Goal: Information Seeking & Learning: Learn about a topic

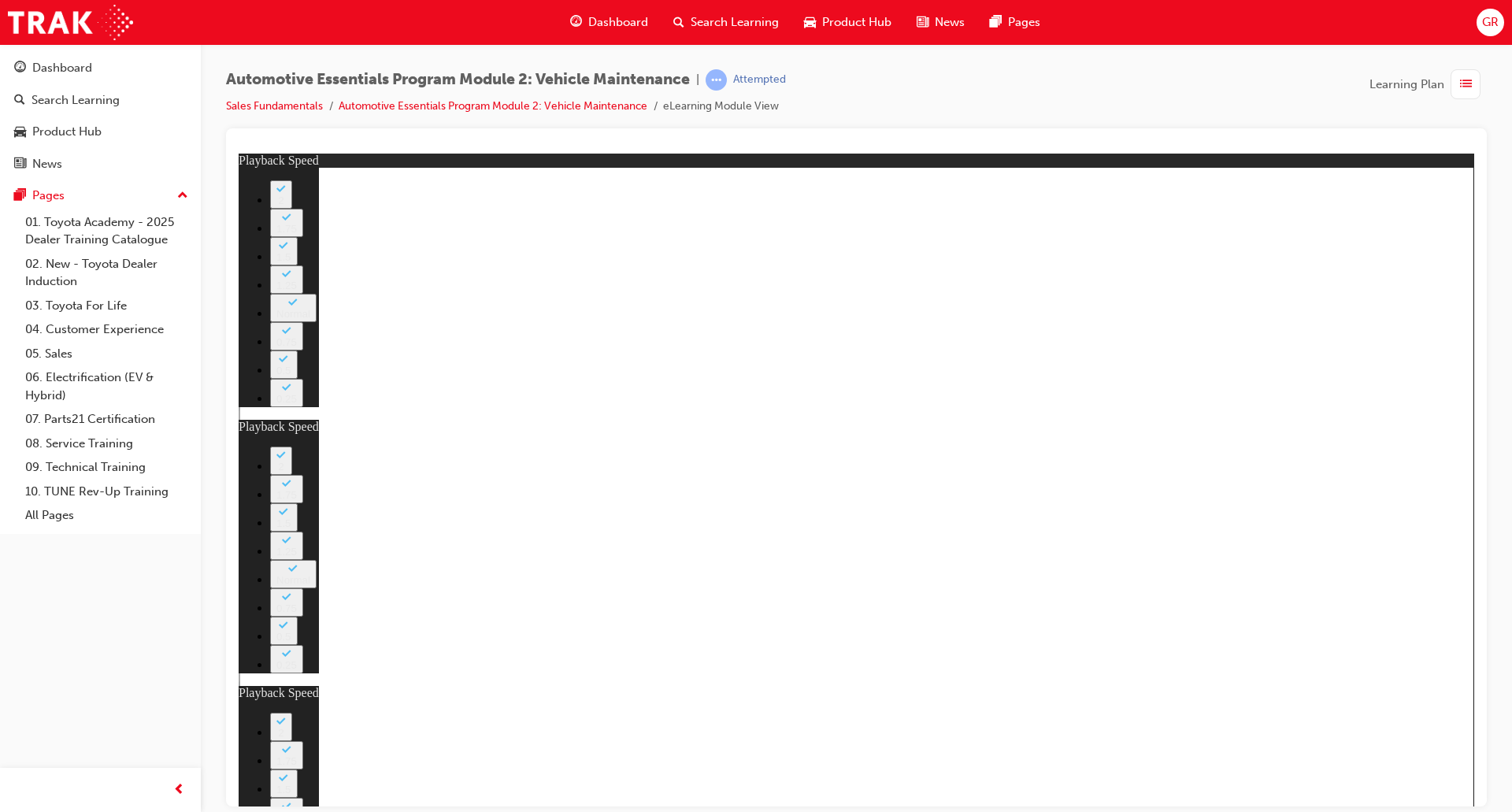
type input "23"
type input "8"
type input "24"
type input "8"
type input "24"
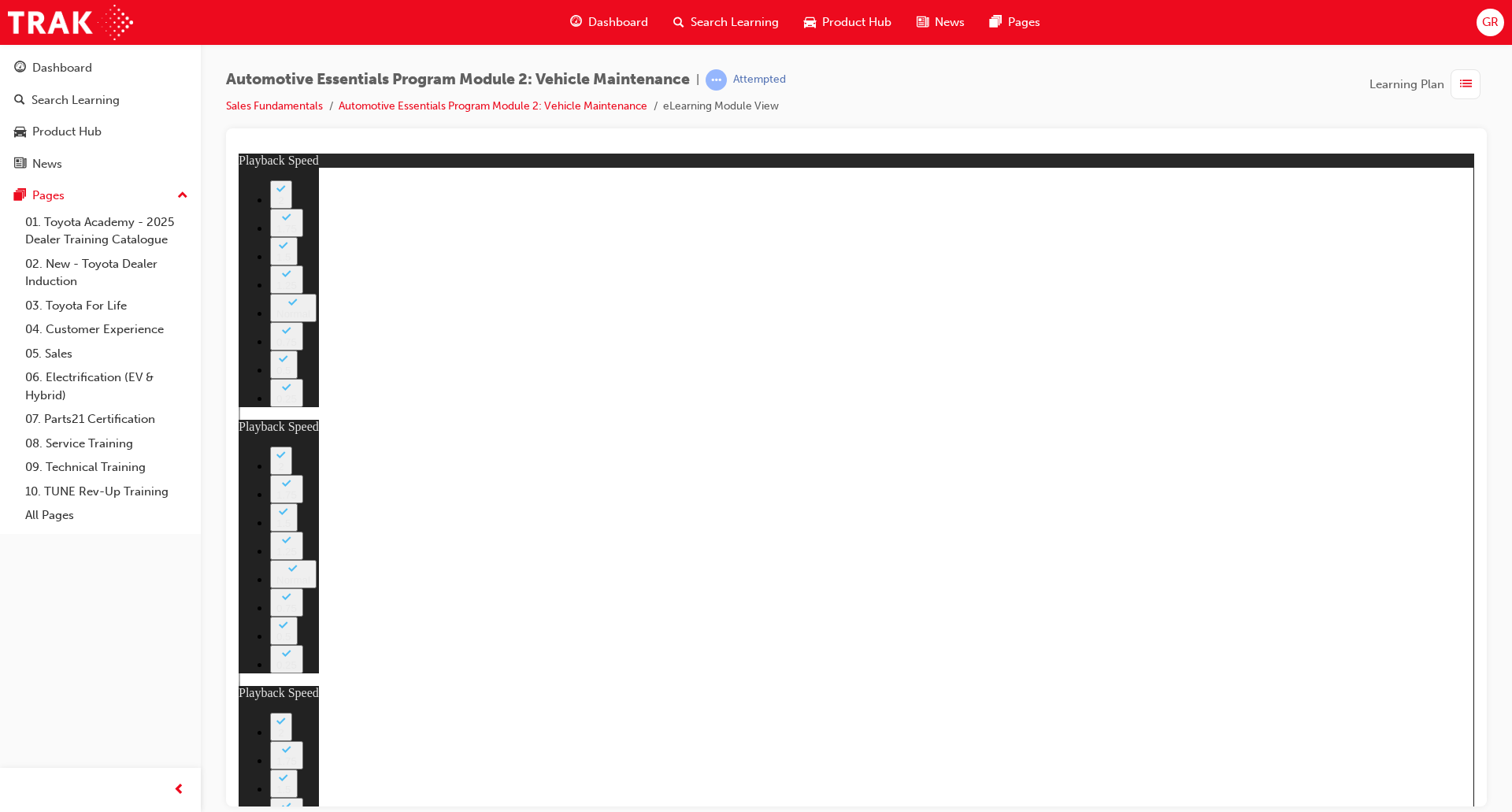
type input "8"
type input "24"
type input "8"
type input "24"
type input "8"
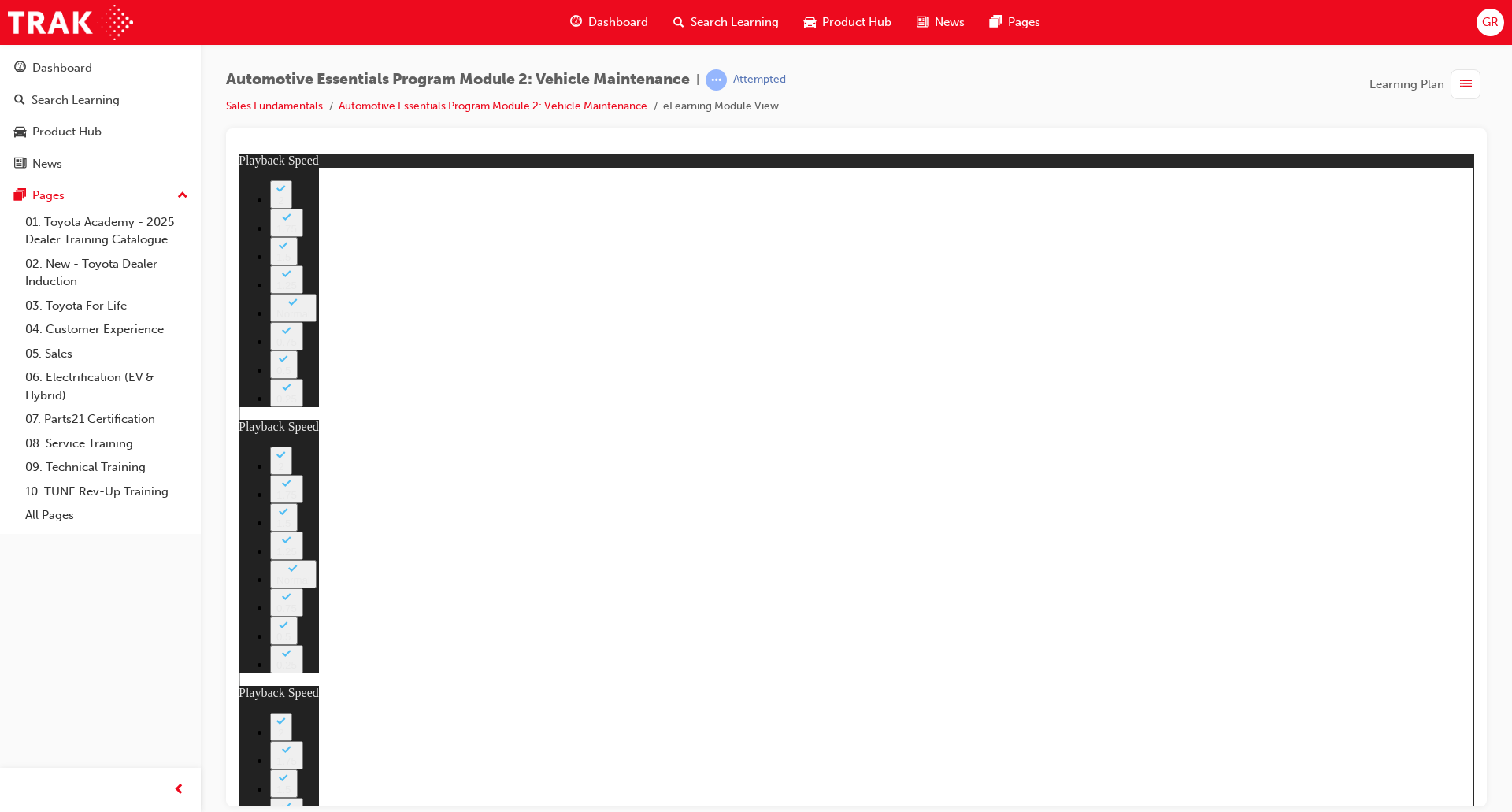
type input "25"
type input "8"
type input "25"
type input "8"
type input "25"
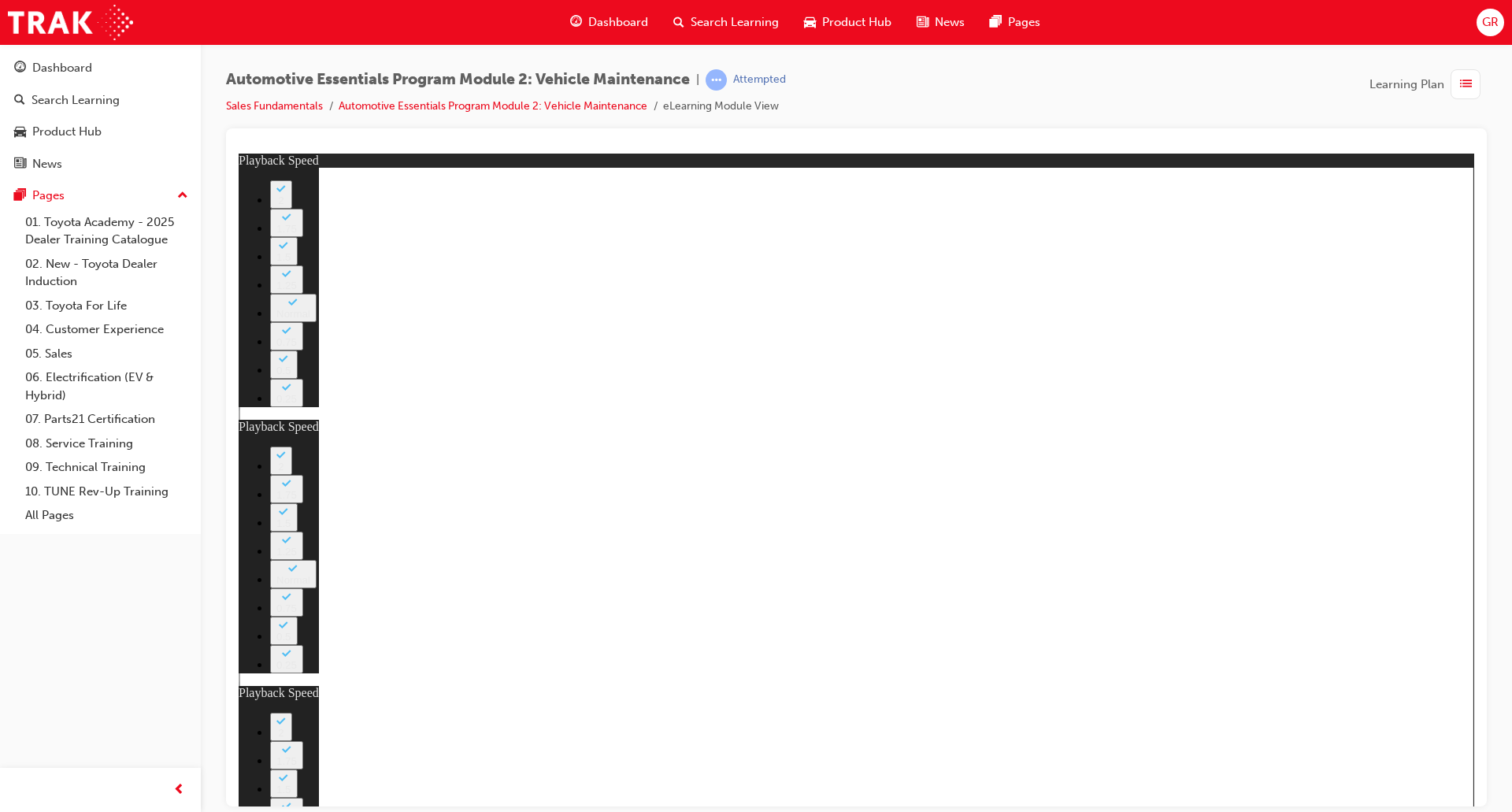
type input "8"
type input "26"
type input "8"
type input "26"
type input "8"
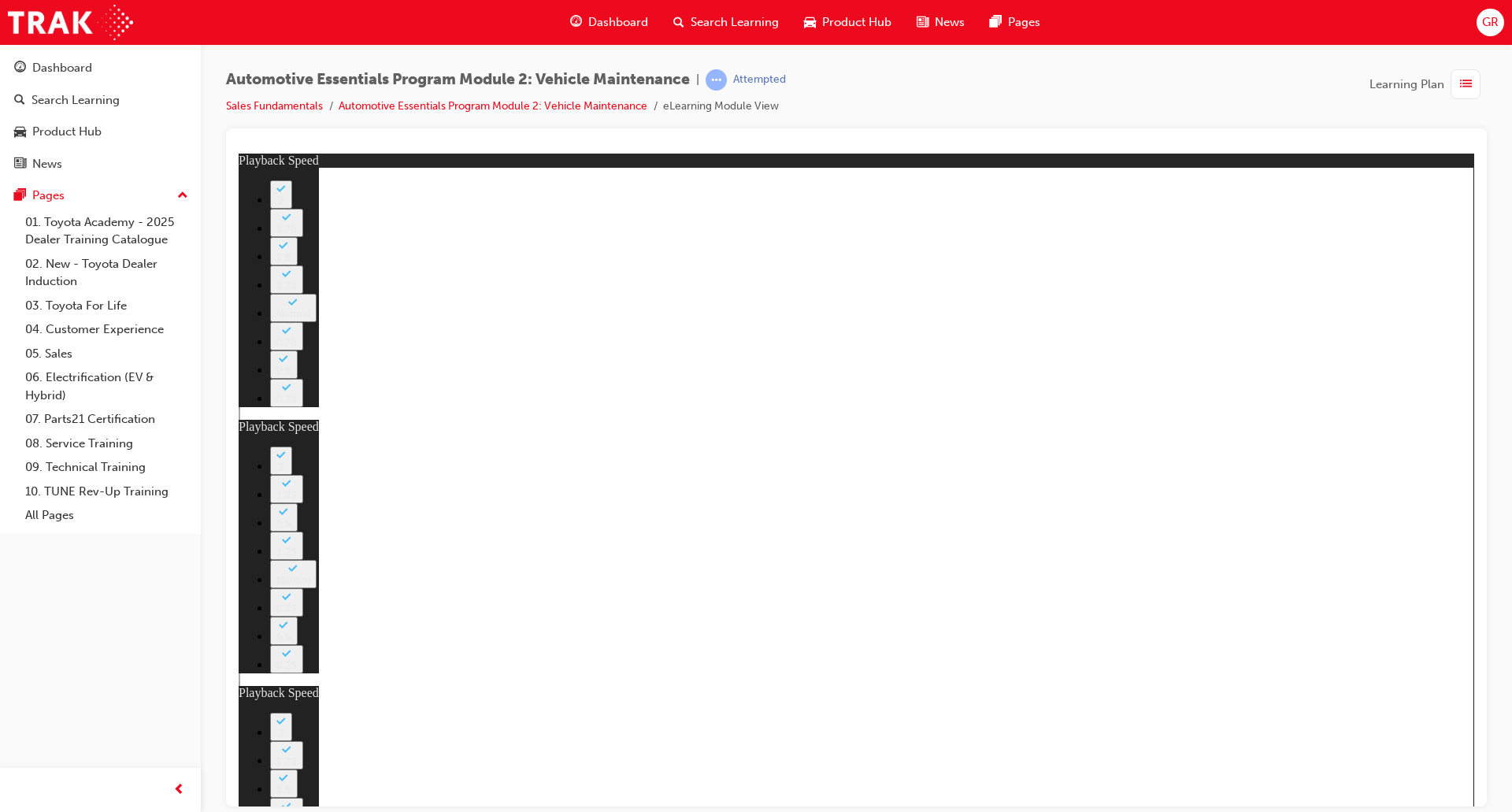
type input "26"
type input "8"
type input "26"
type input "8"
type input "27"
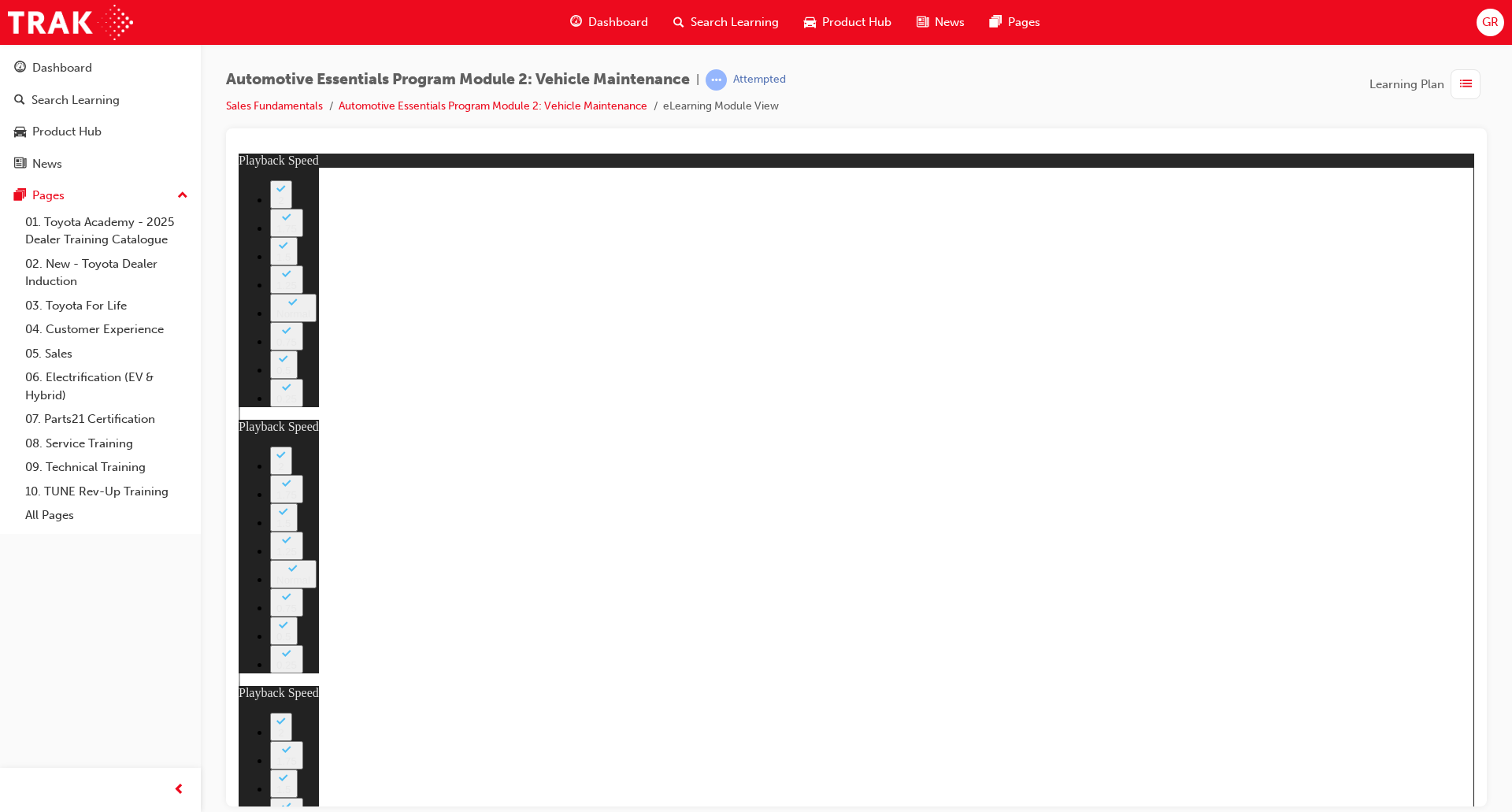
type input "8"
type input "27"
type input "8"
type input "27"
type input "8"
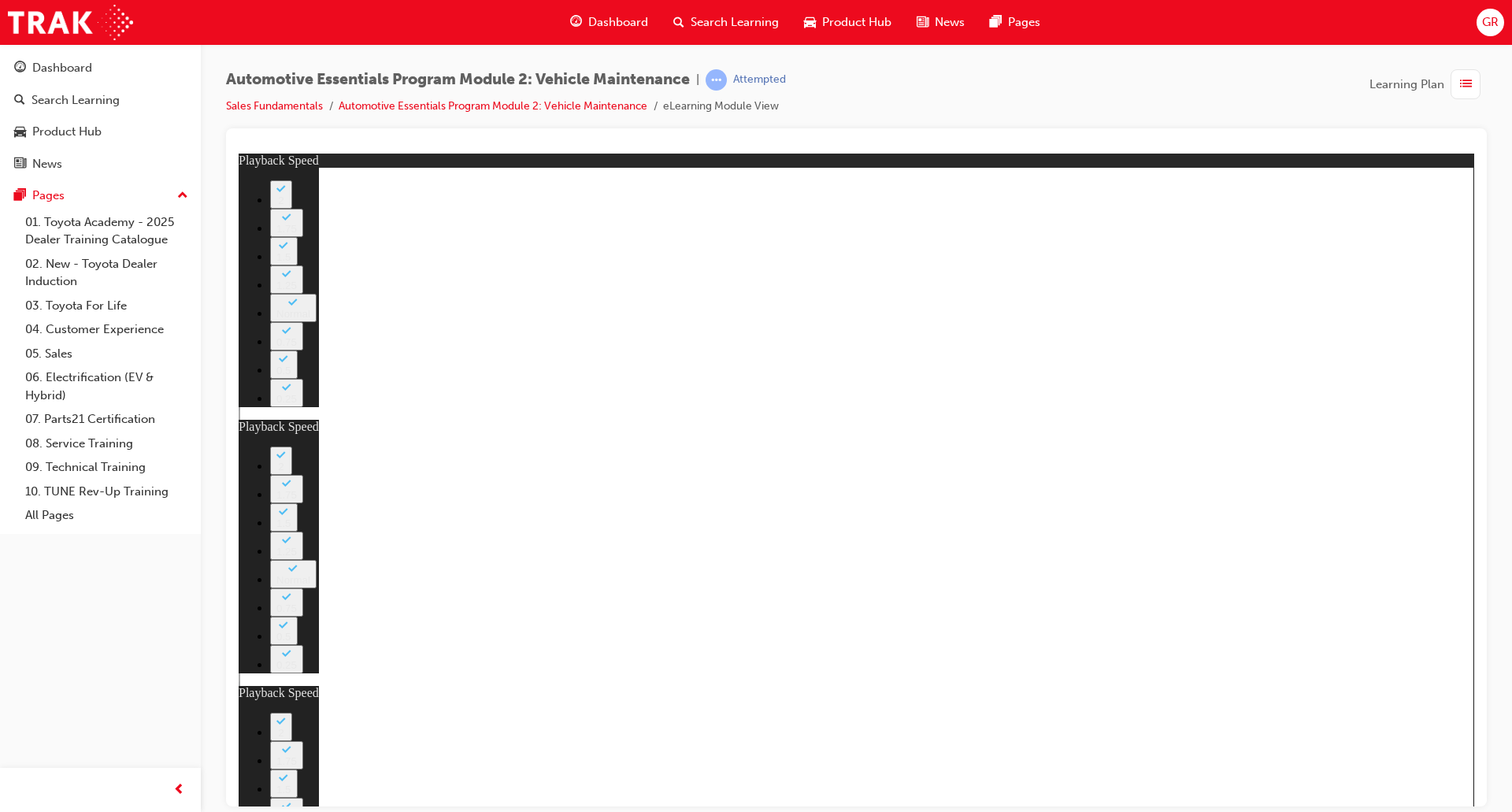
type input "27"
type input "8"
type input "28"
type input "8"
type input "28"
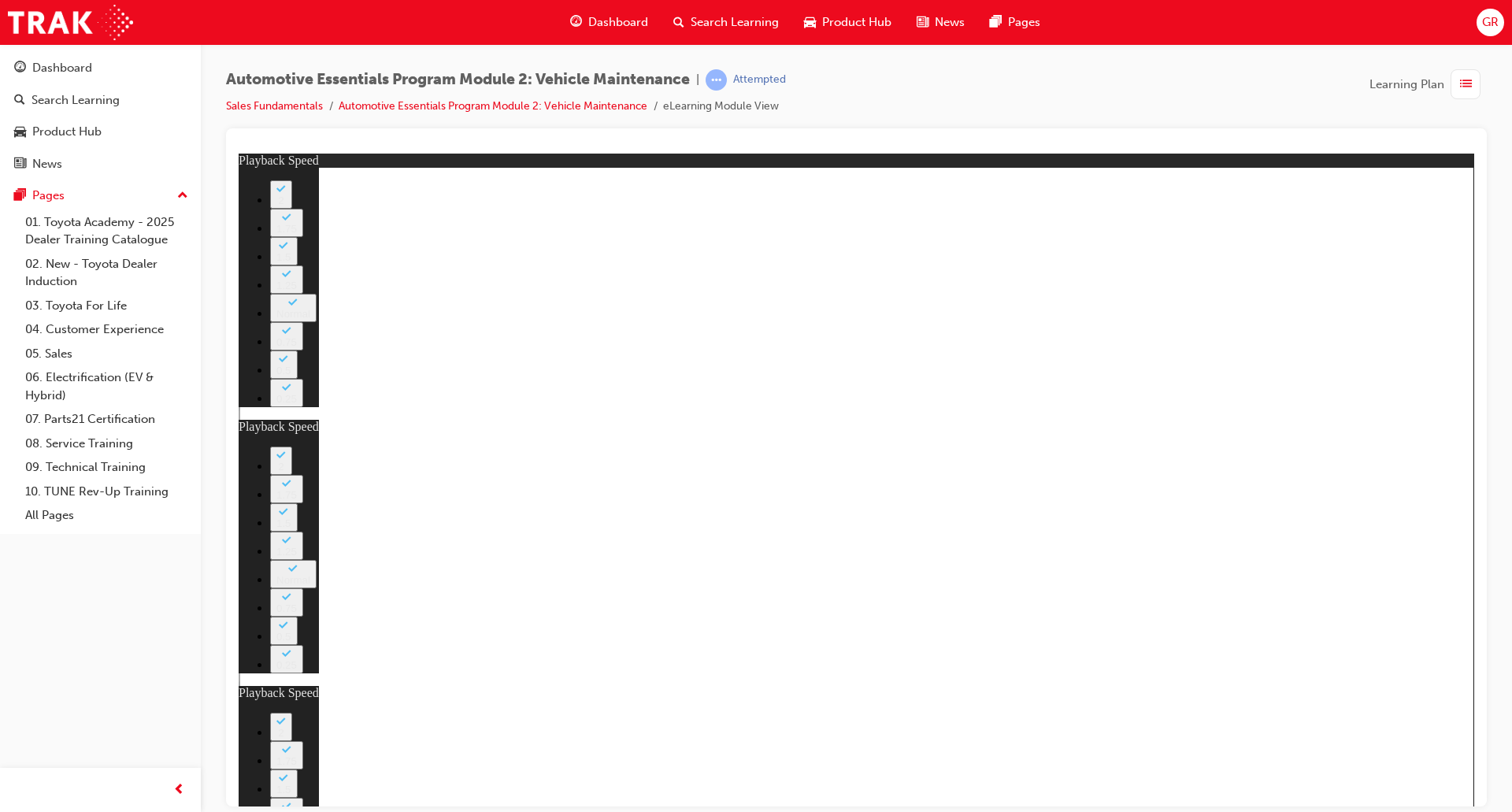
type input "8"
type input "28"
type input "8"
type input "28"
type input "8"
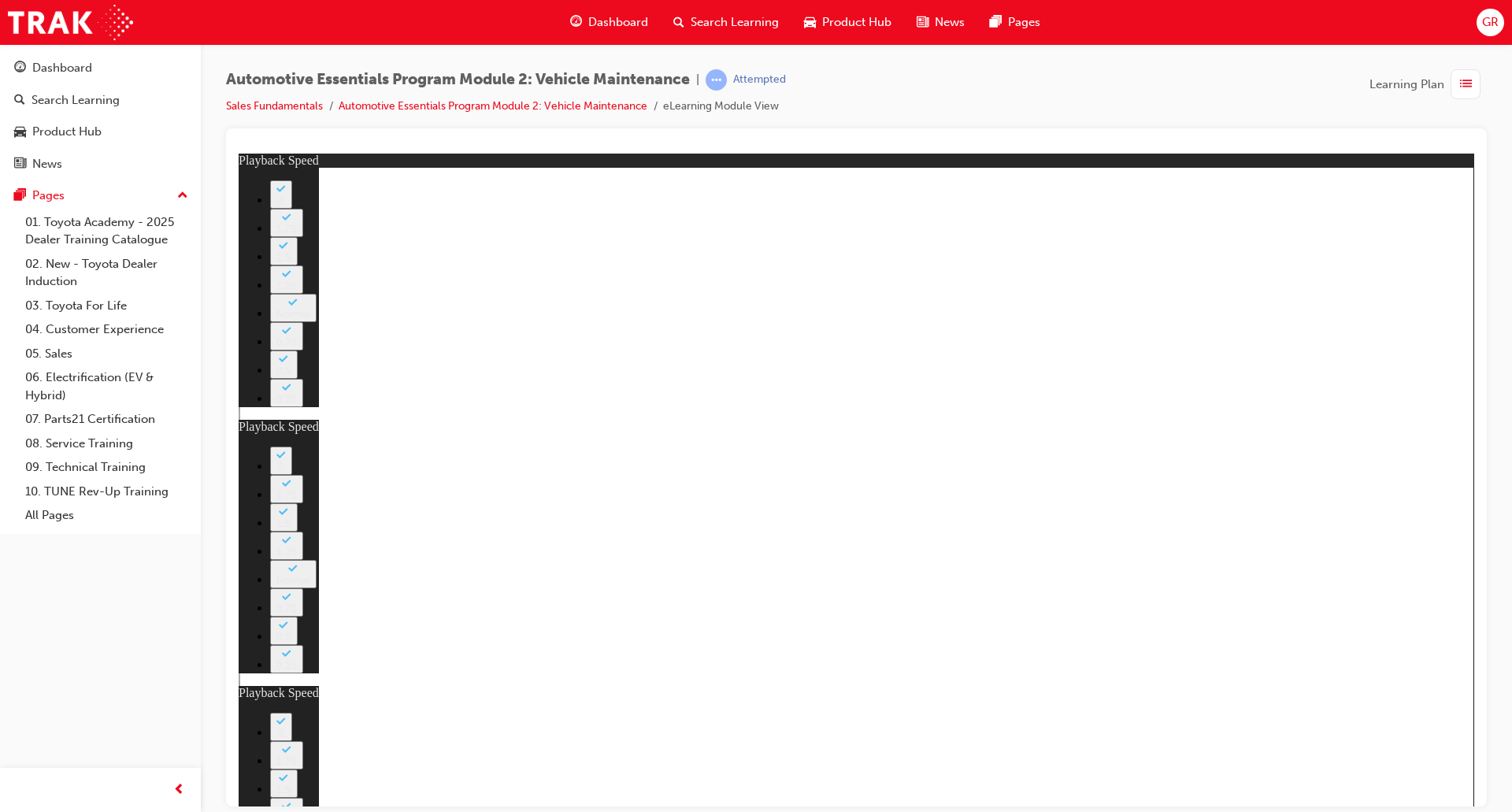
type input "29"
type input "8"
type input "29"
type input "8"
type input "29"
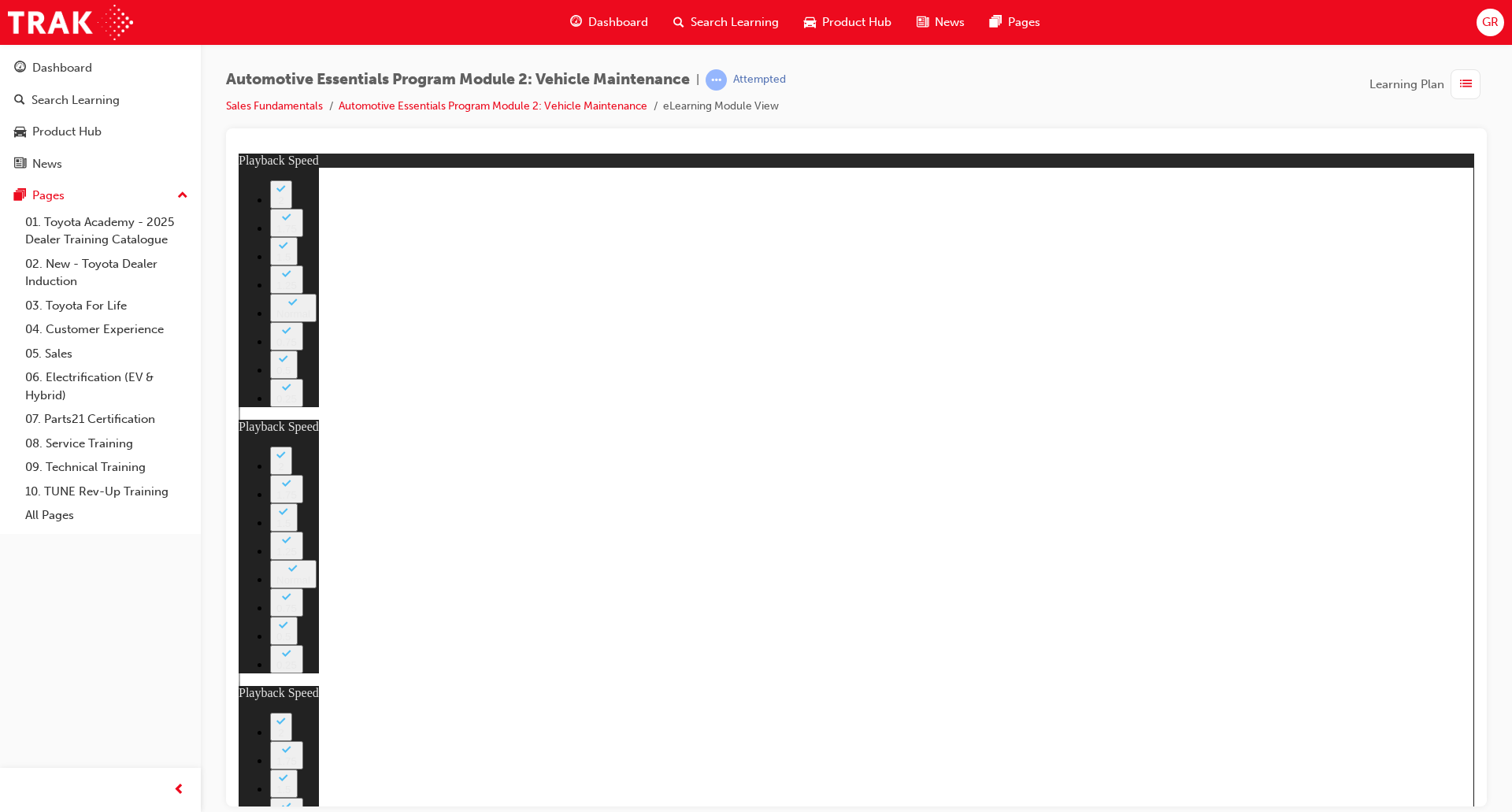
type input "8"
type input "30"
type input "8"
type input "30"
type input "8"
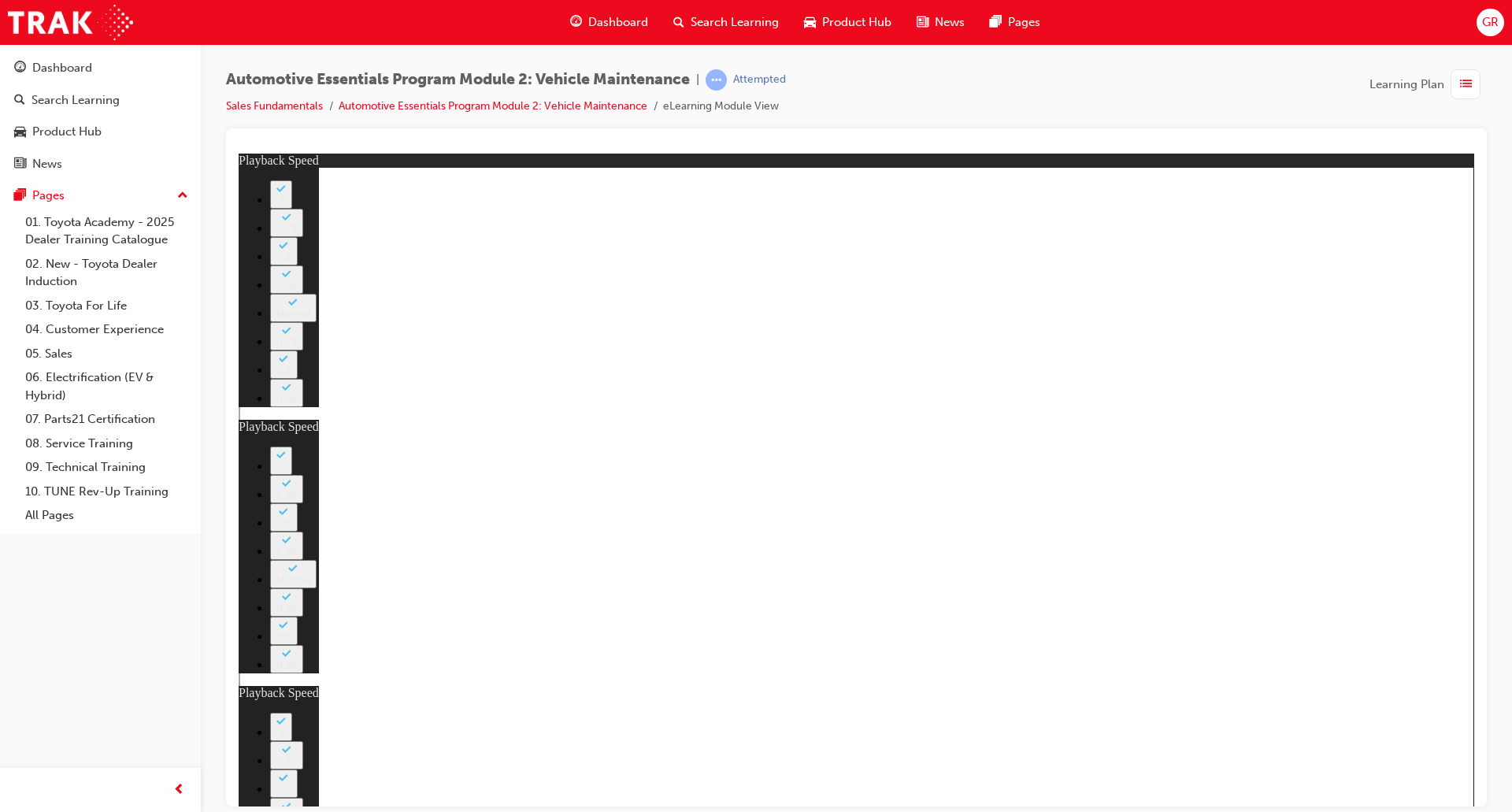
type input "30"
type input "8"
type input "30"
type input "8"
type input "31"
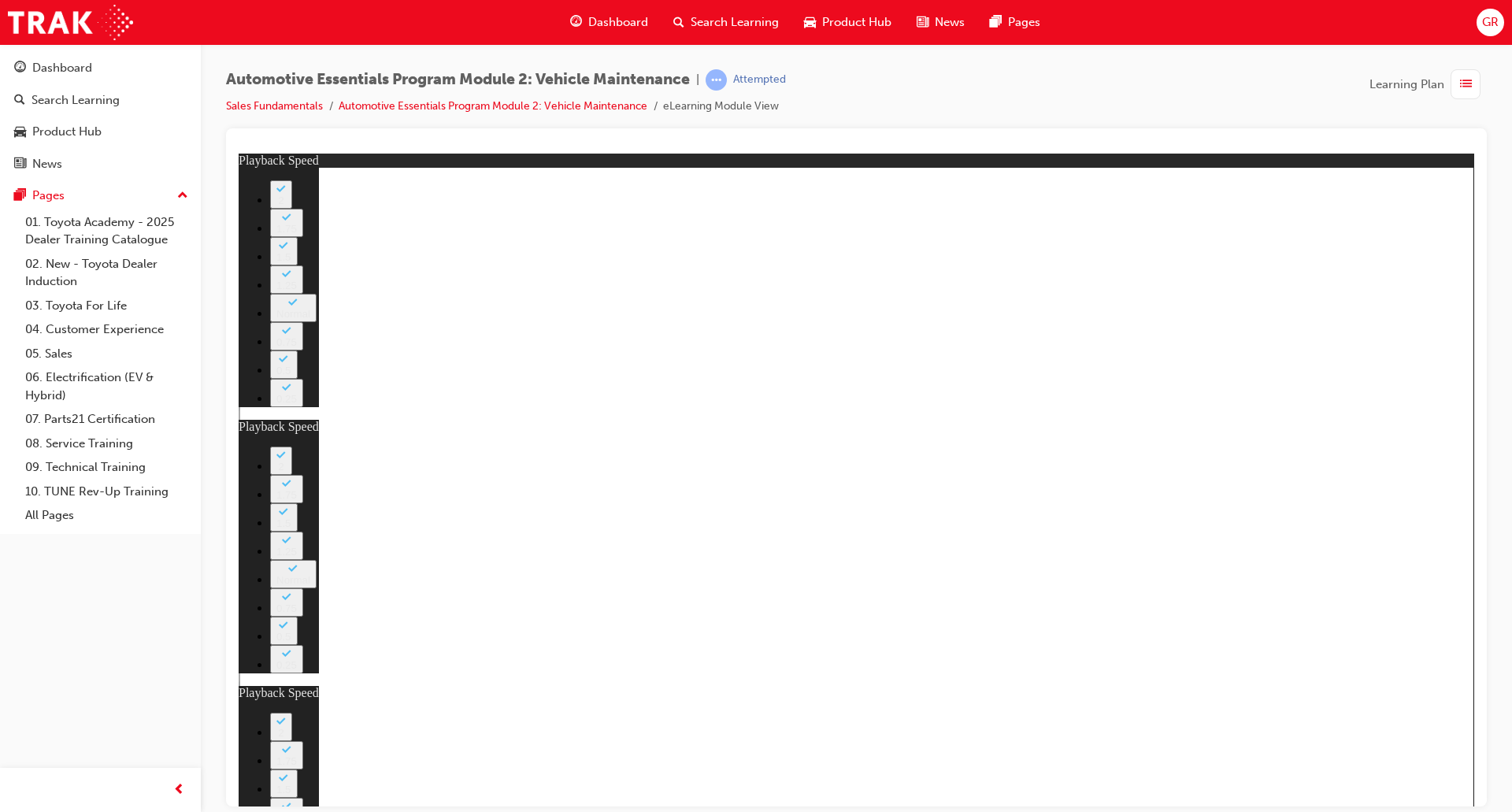
type input "8"
type input "31"
type input "8"
type input "31"
type input "8"
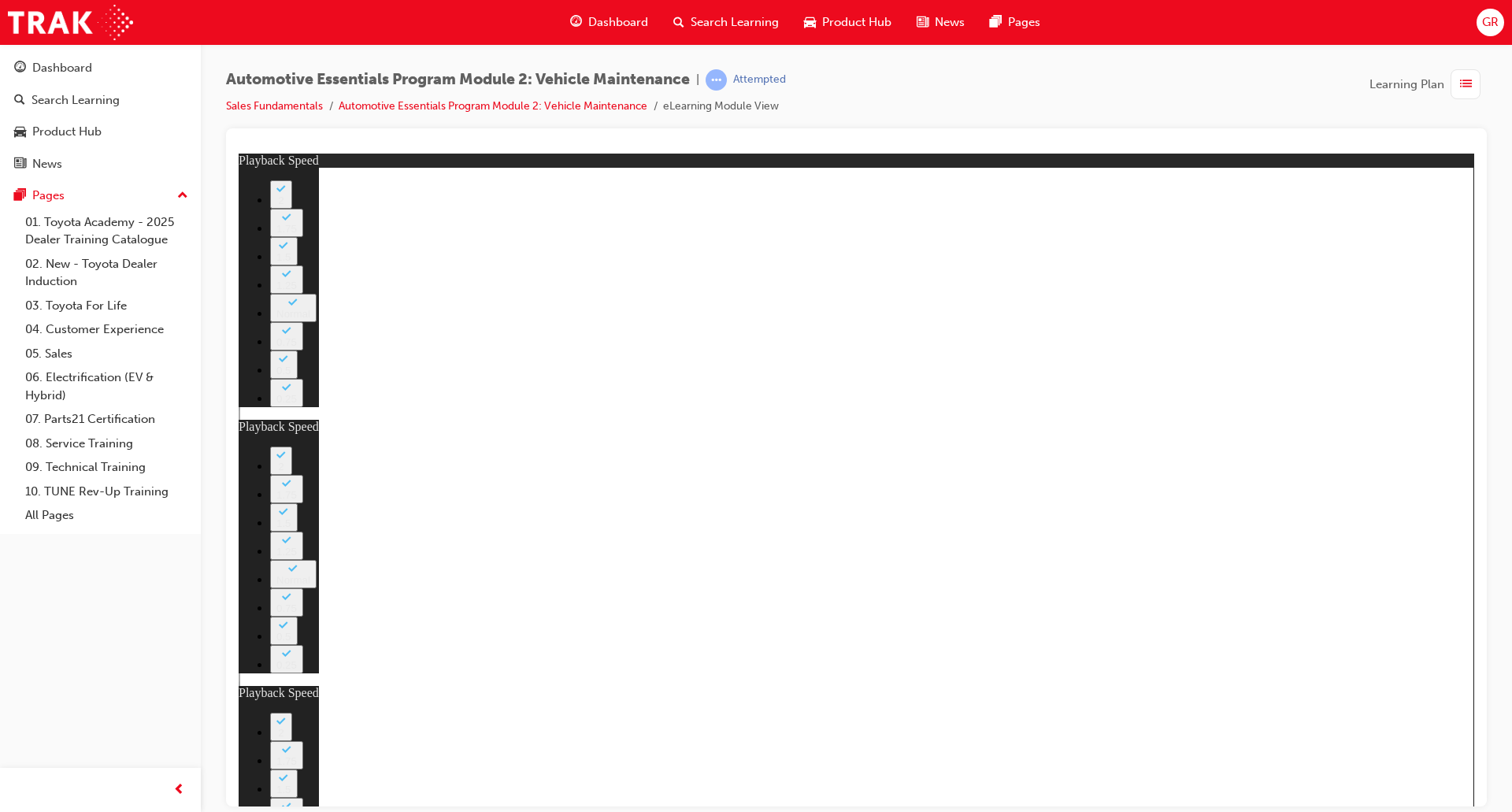
type input "31"
type input "8"
type input "32"
type input "8"
type input "32"
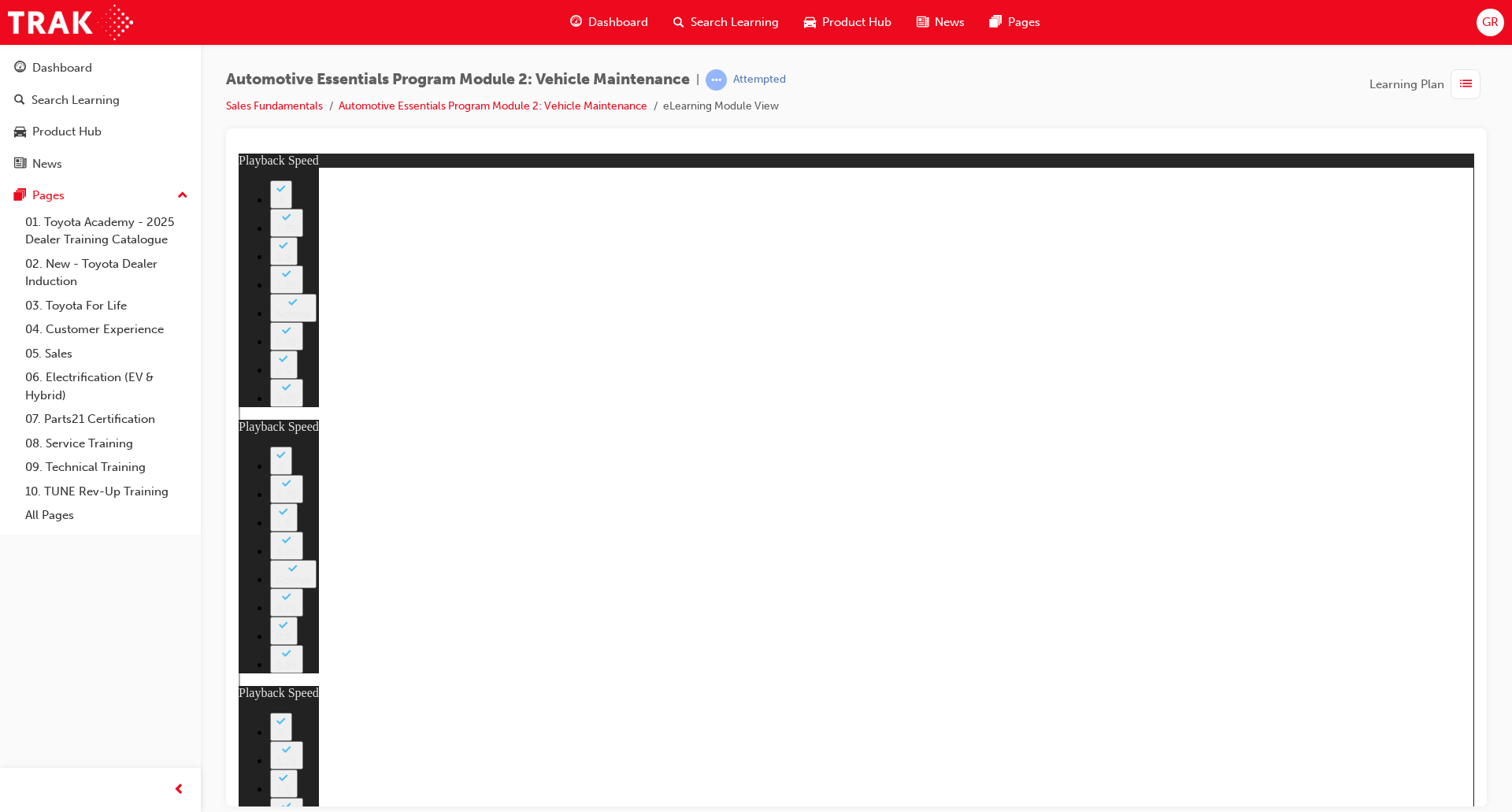
type input "8"
type input "32"
type input "8"
type input "32"
type input "8"
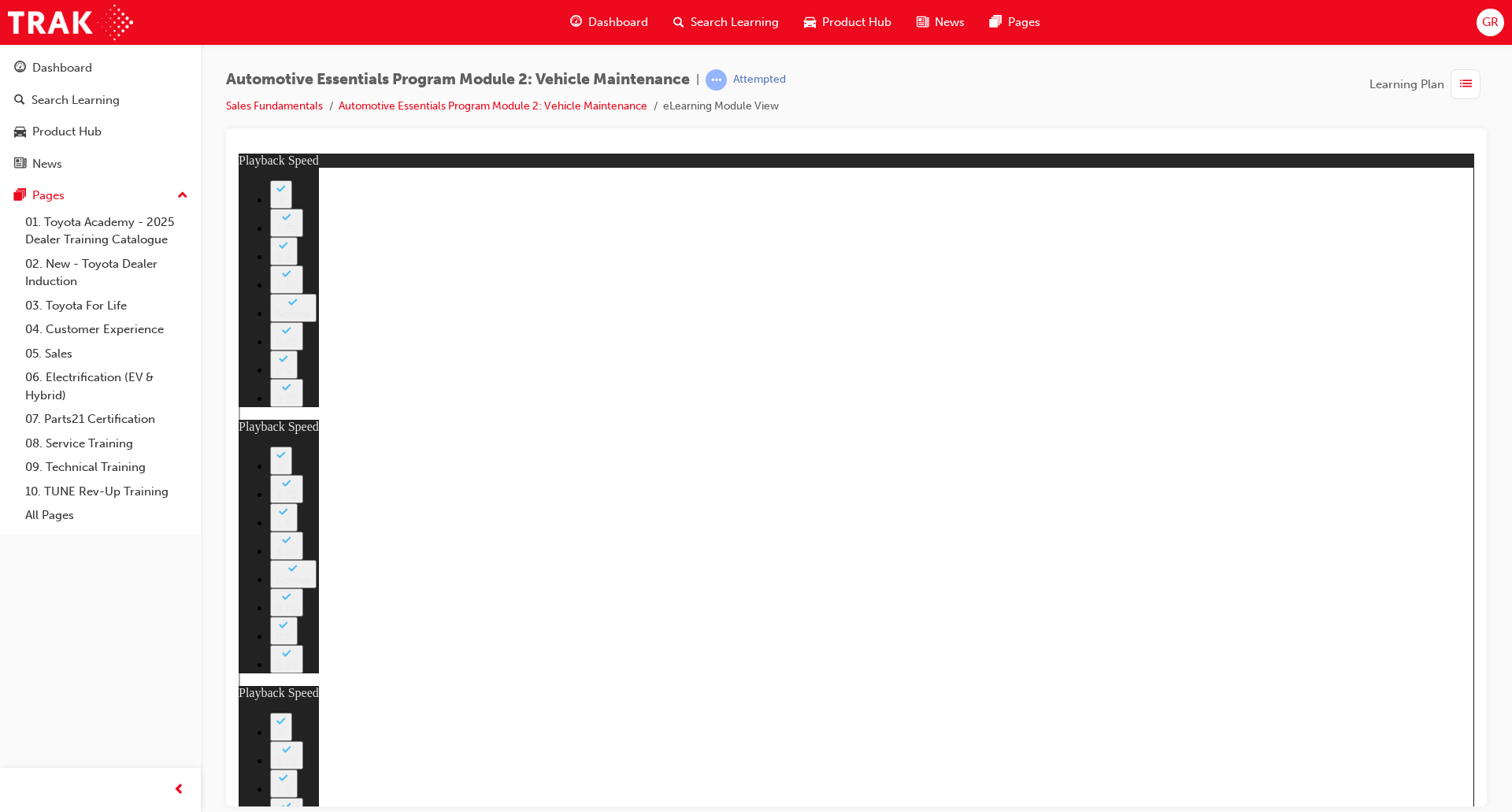
type input "33"
type input "8"
type input "33"
type input "8"
type input "33"
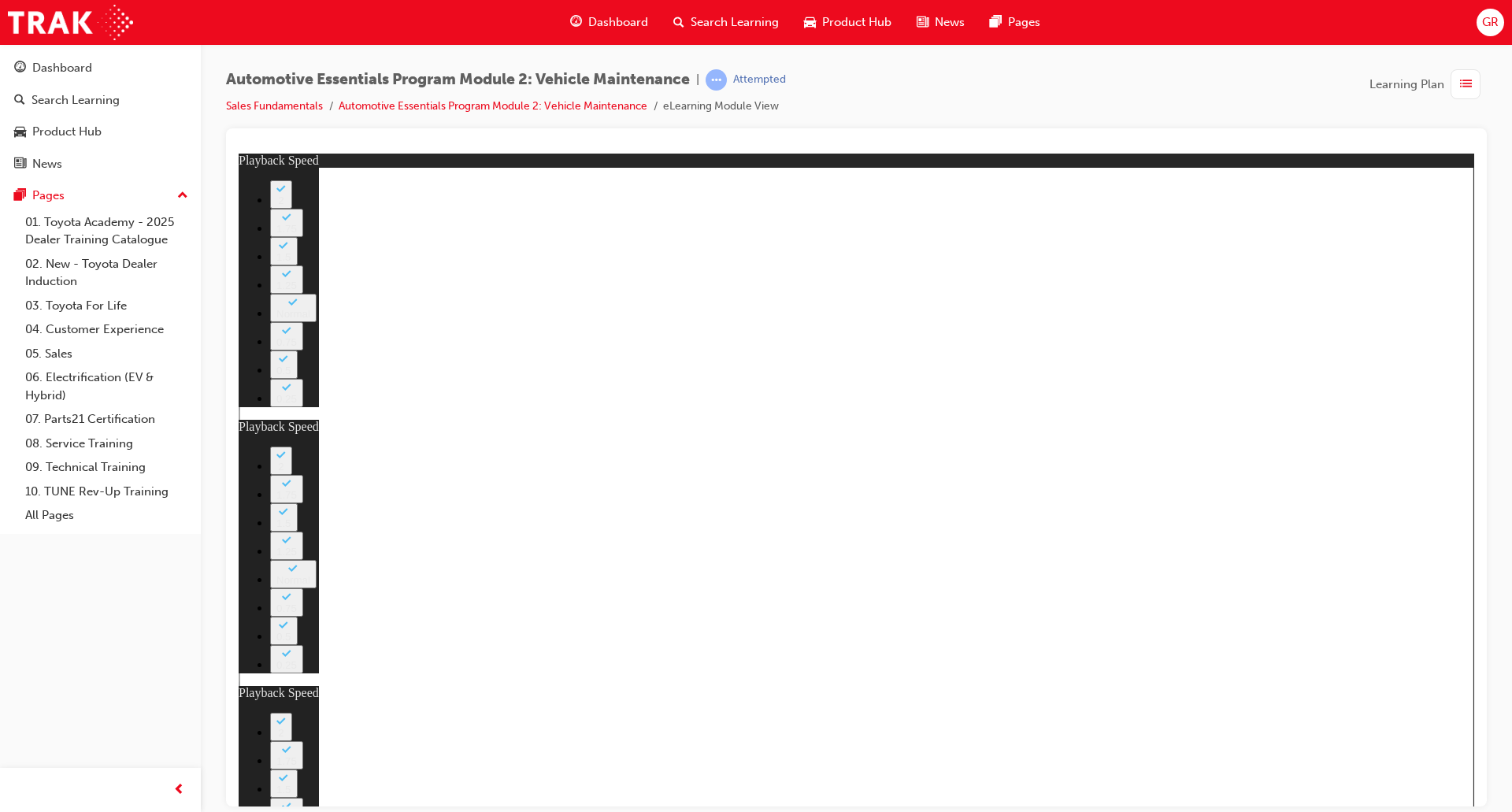
type input "8"
type input "34"
type input "8"
type input "34"
type input "8"
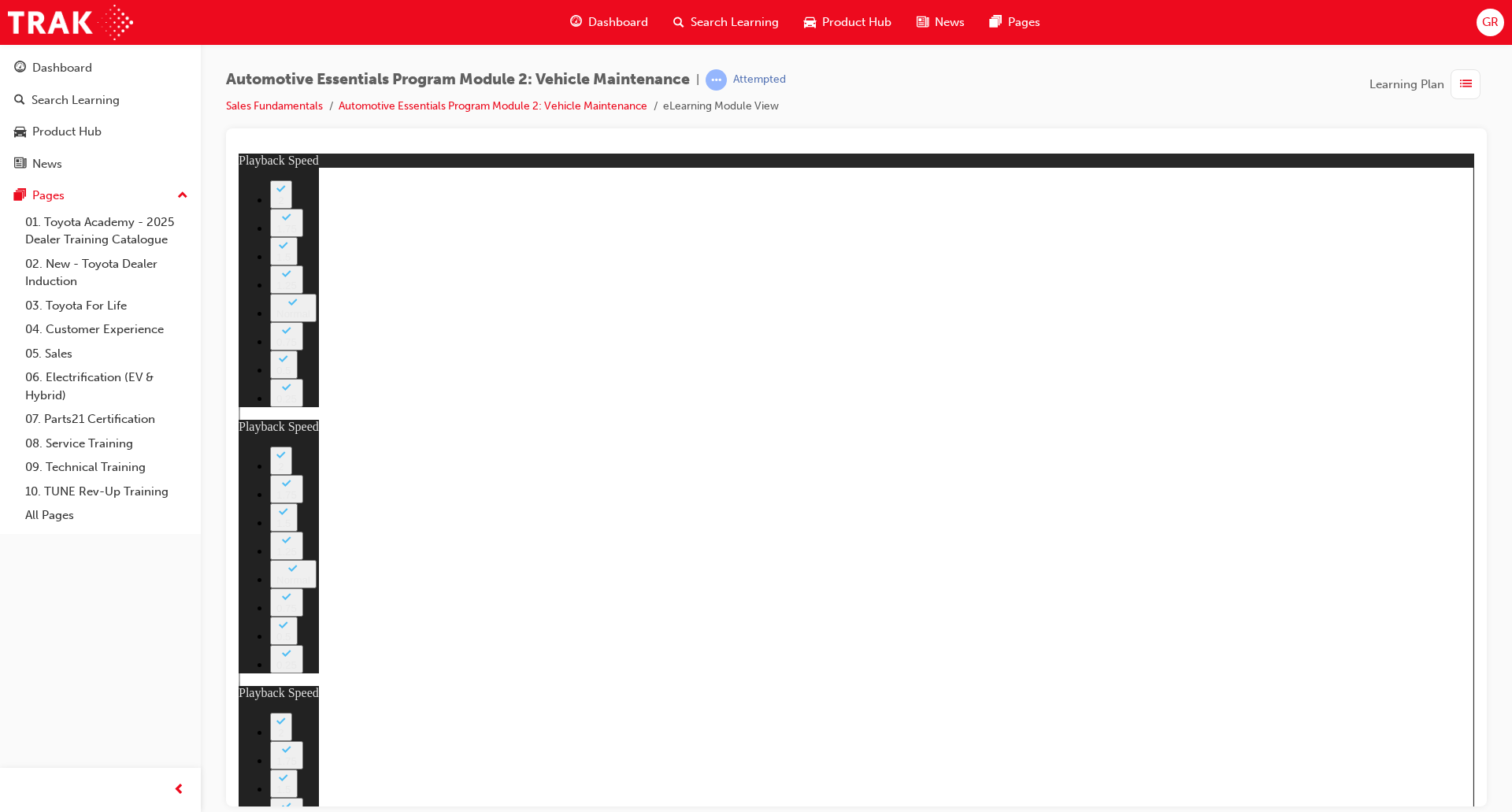
type input "34"
type input "8"
type input "34"
type input "8"
type input "34"
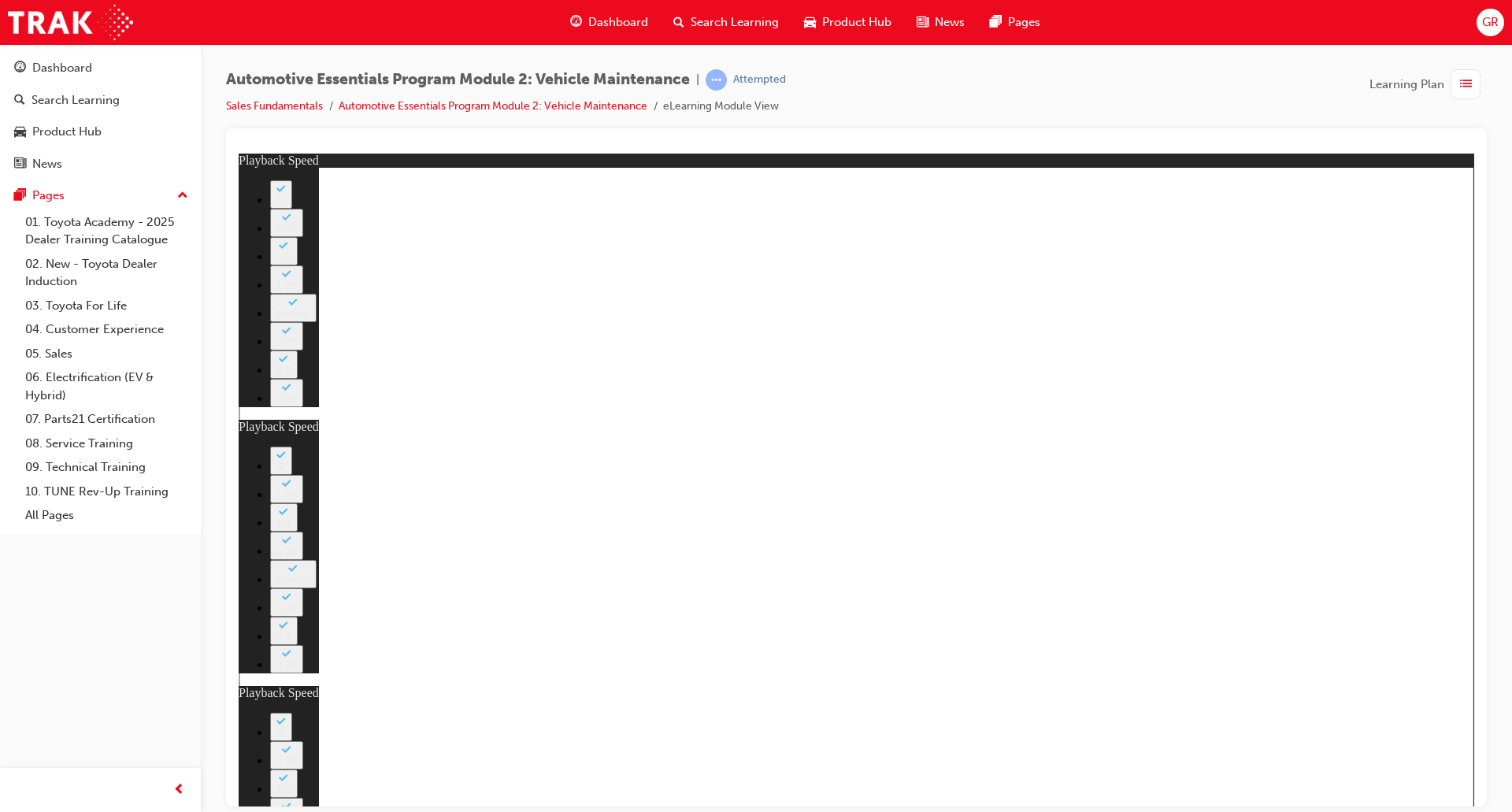
type input "8"
type input "35"
type input "8"
type input "35"
type input "8"
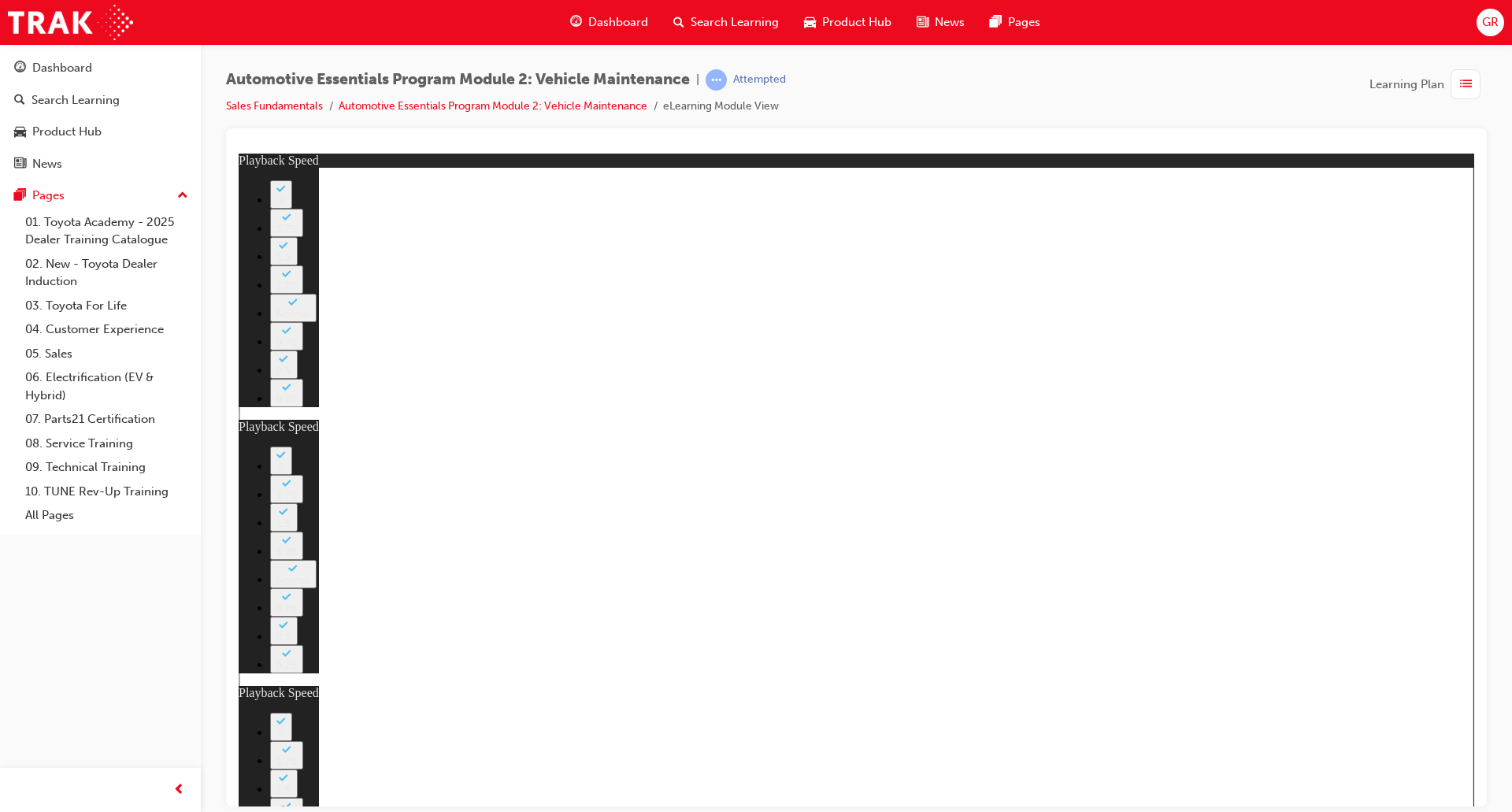
type input "35"
type input "8"
type input "35"
type input "8"
type input "36"
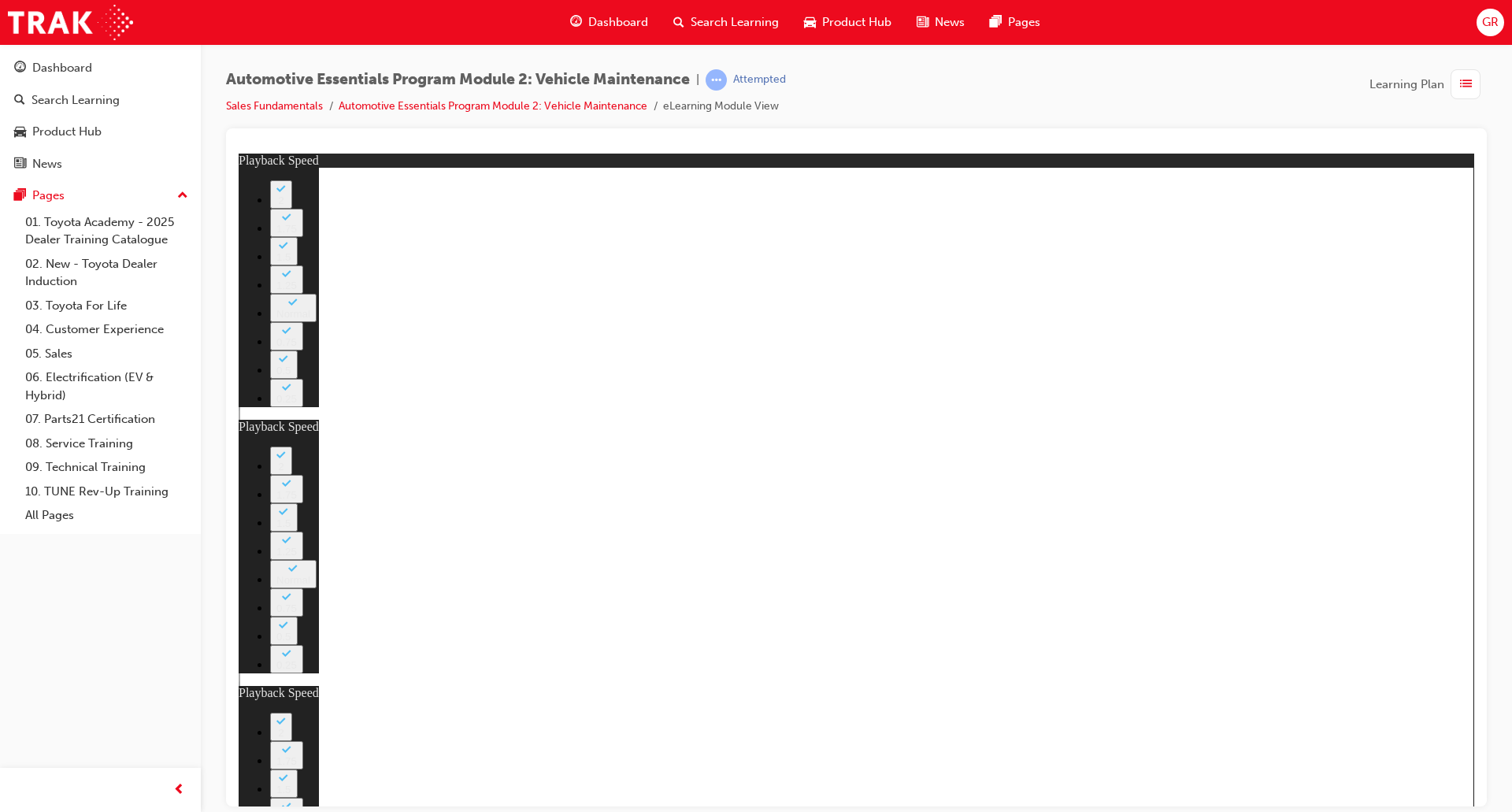
type input "8"
type input "36"
type input "8"
type input "36"
type input "8"
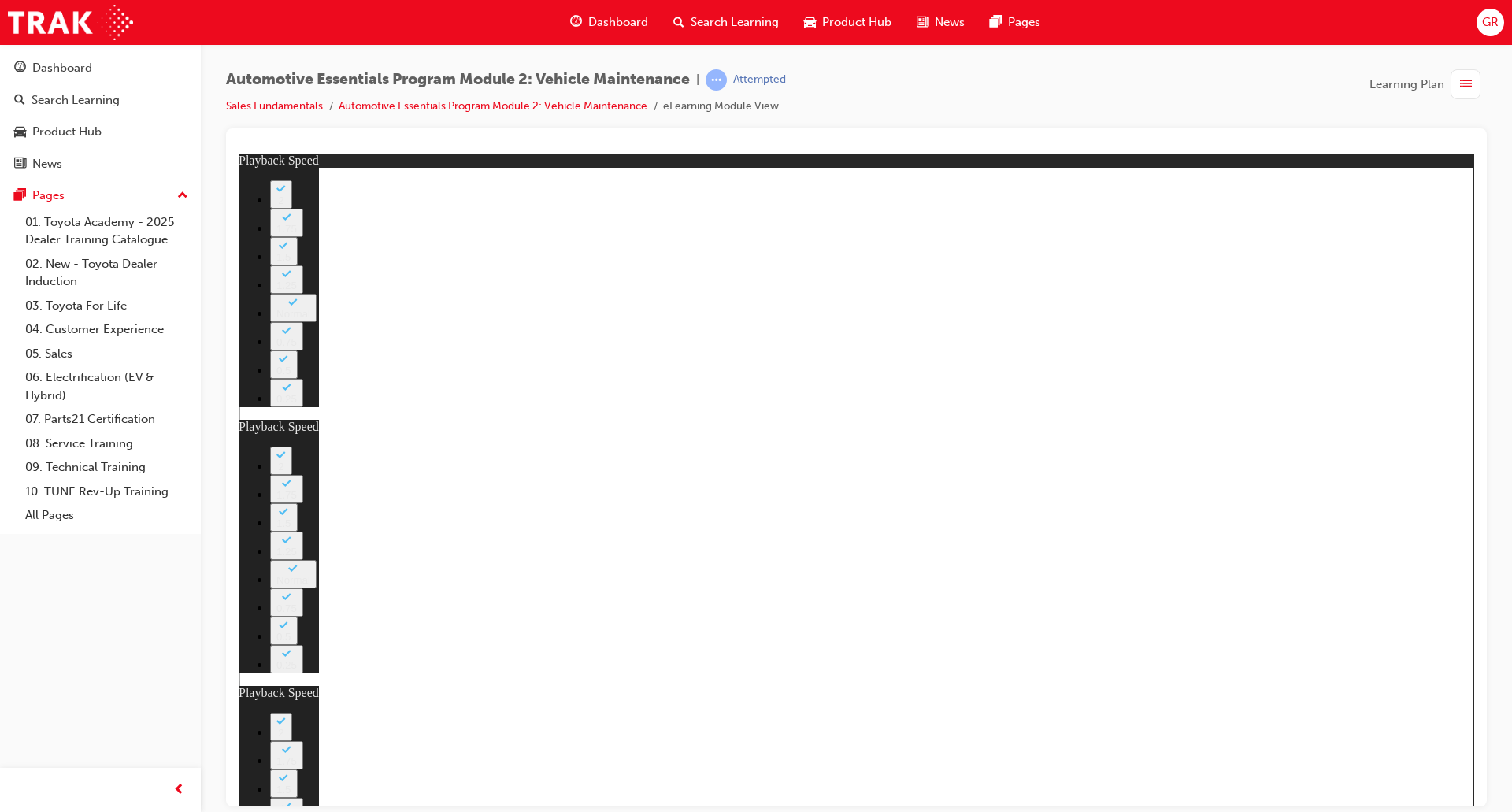
type input "37"
type input "8"
type input "37"
type input "8"
type input "37"
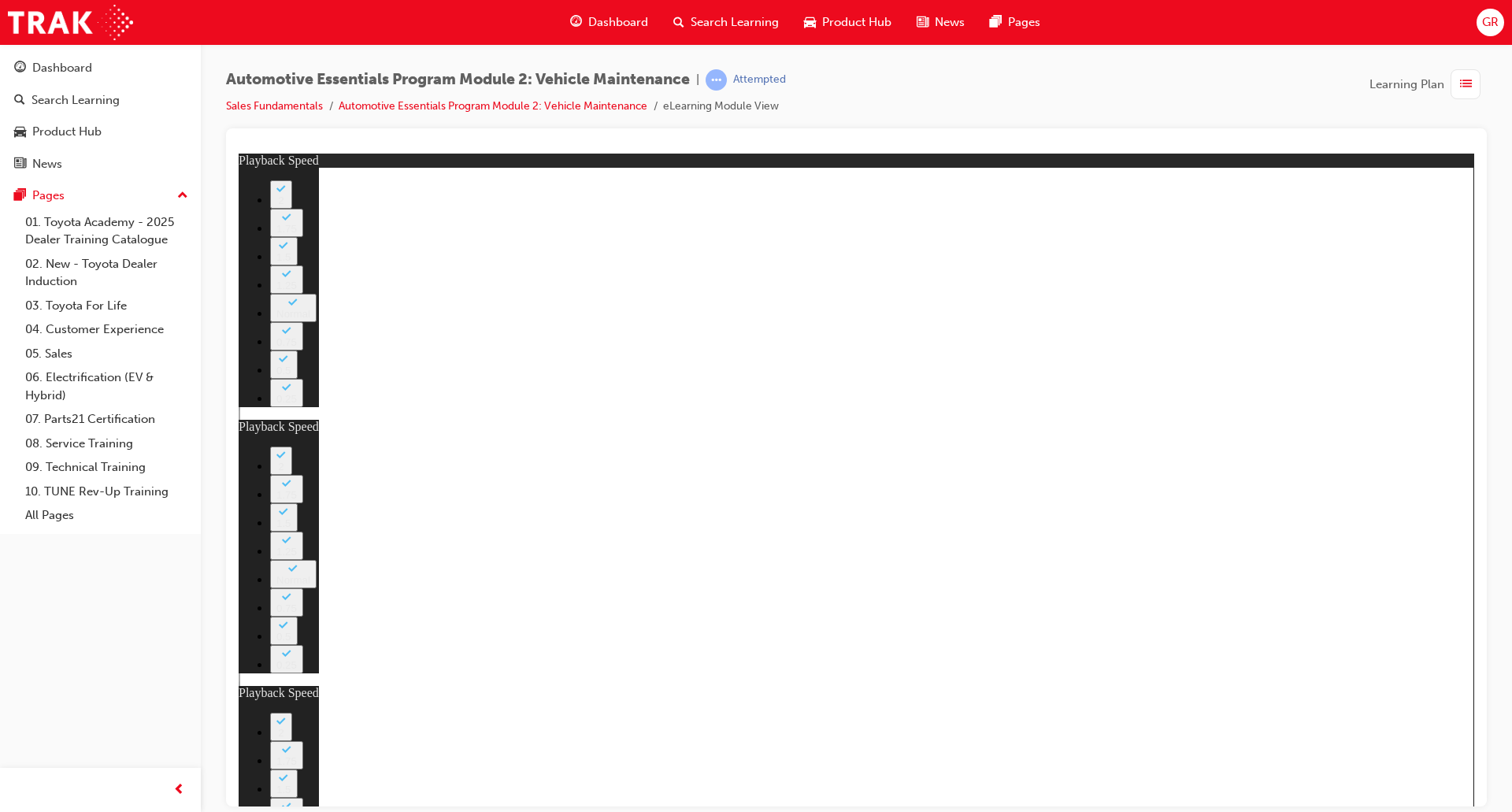
type input "8"
type input "37"
type input "8"
type input "38"
type input "8"
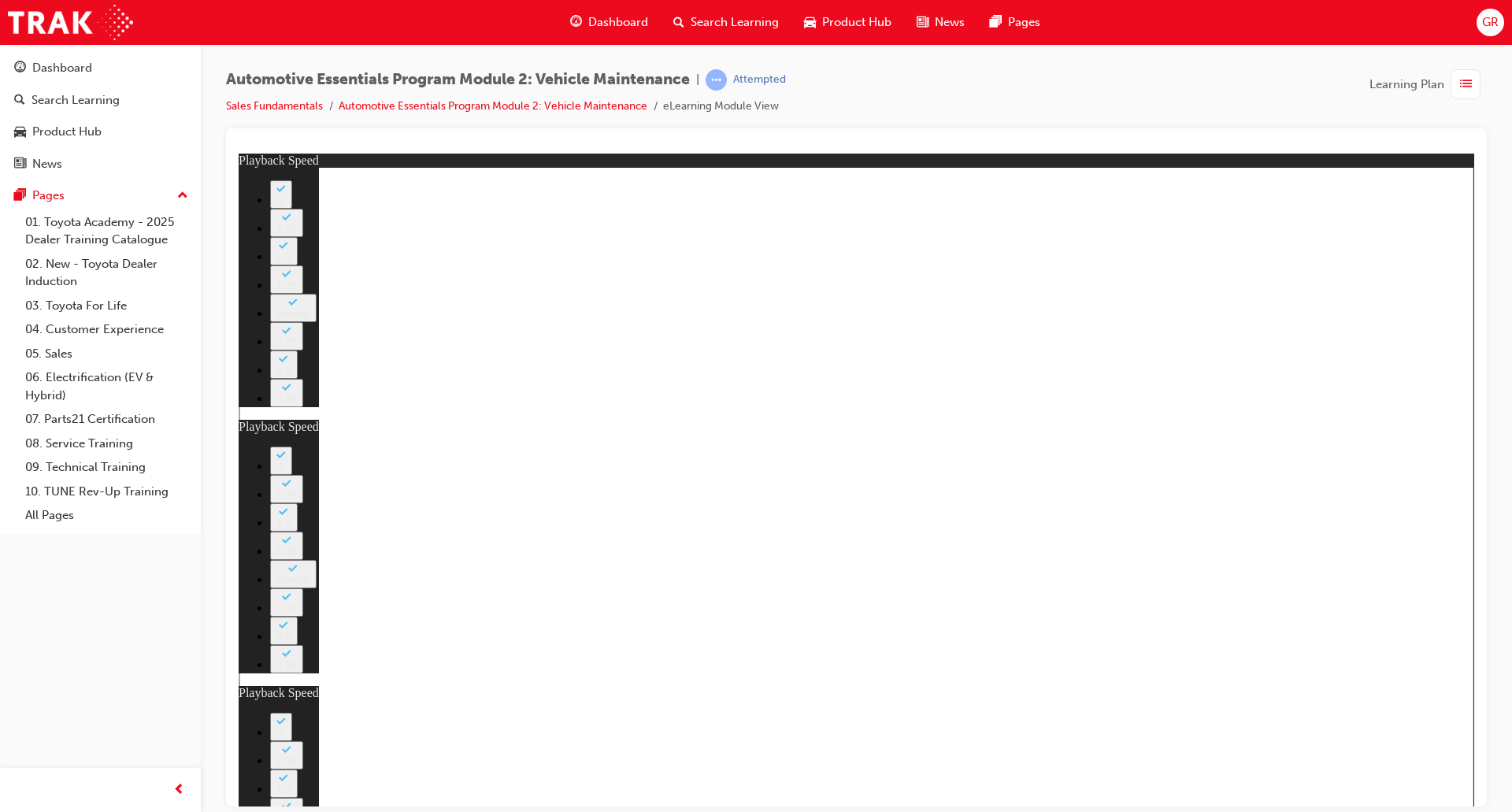
type input "38"
type input "8"
type input "38"
type input "8"
type input "38"
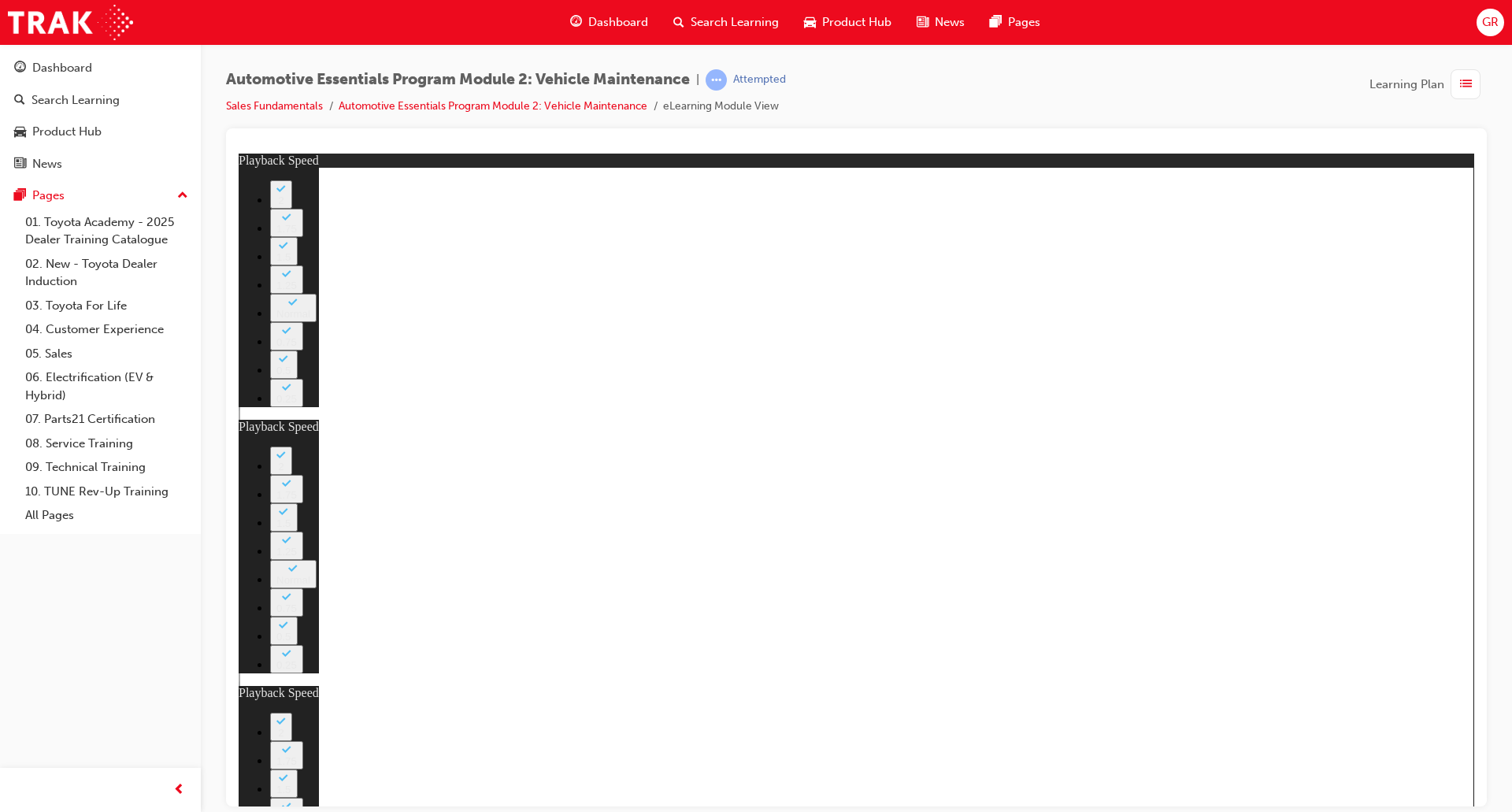
type input "8"
type input "39"
type input "8"
type input "39"
type input "8"
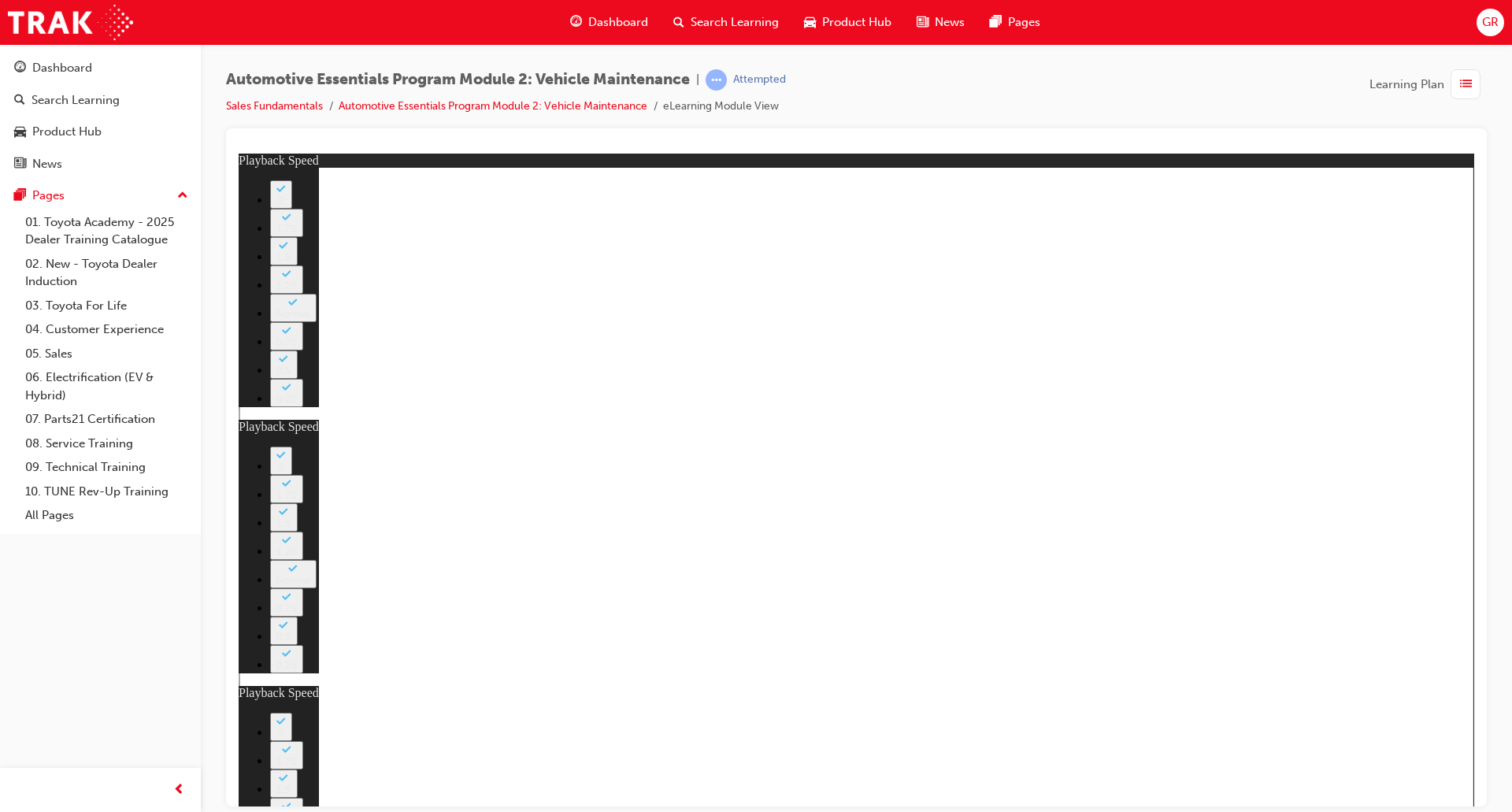
type input "39"
type input "8"
type input "39"
type input "8"
type input "40"
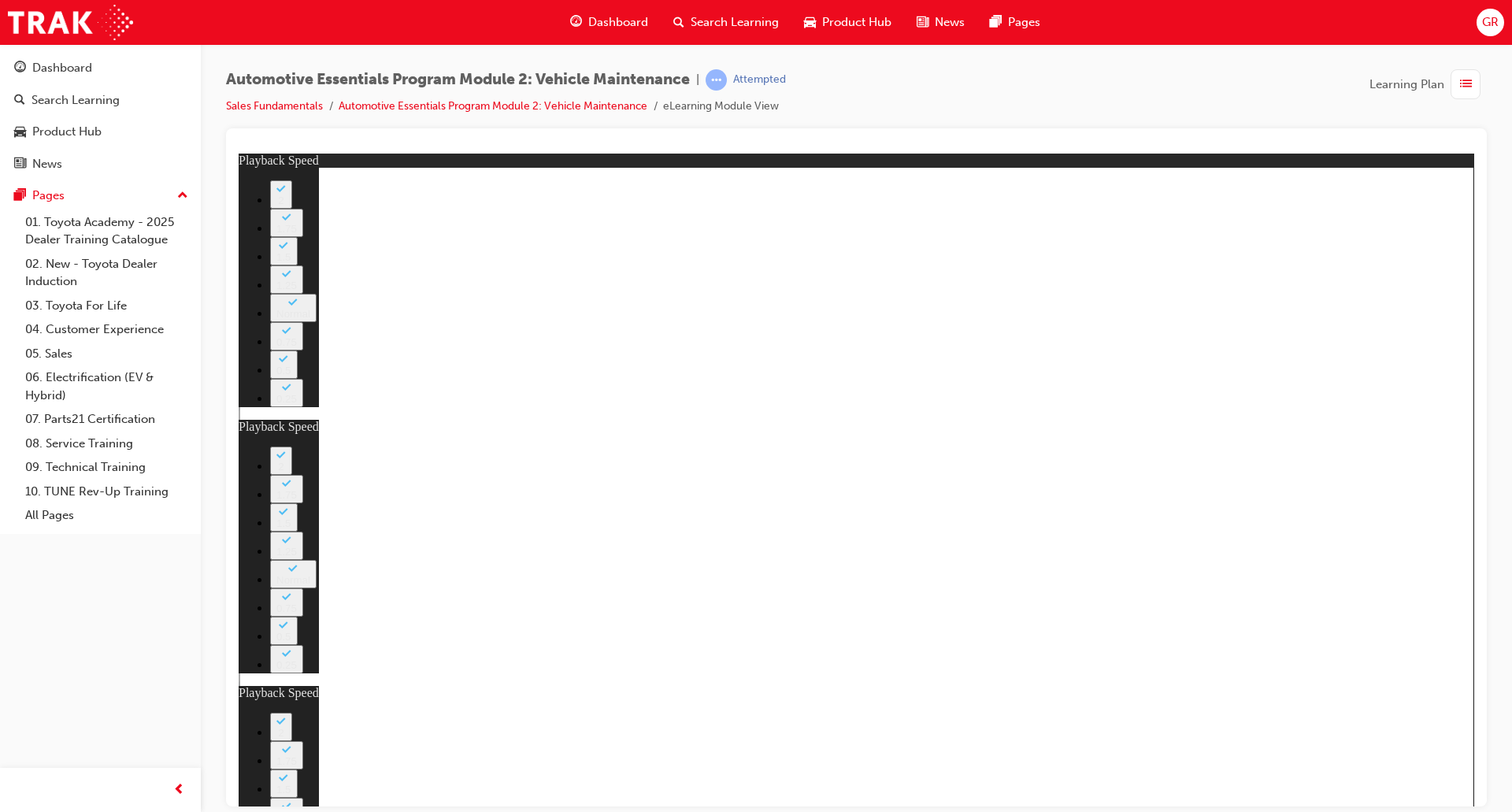
type input "8"
type input "40"
type input "8"
type input "40"
type input "8"
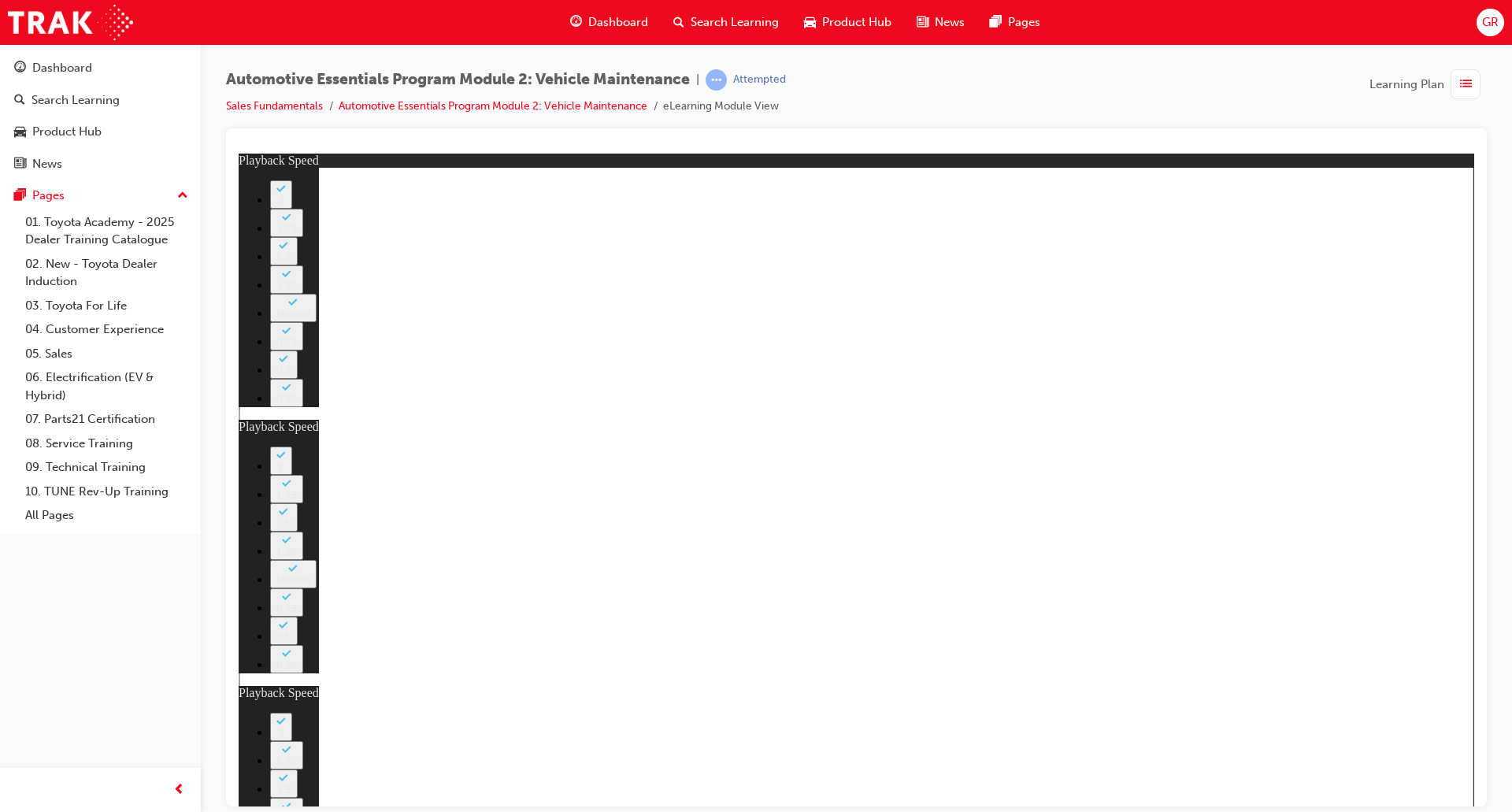
type input "40"
type input "8"
type input "41"
type input "8"
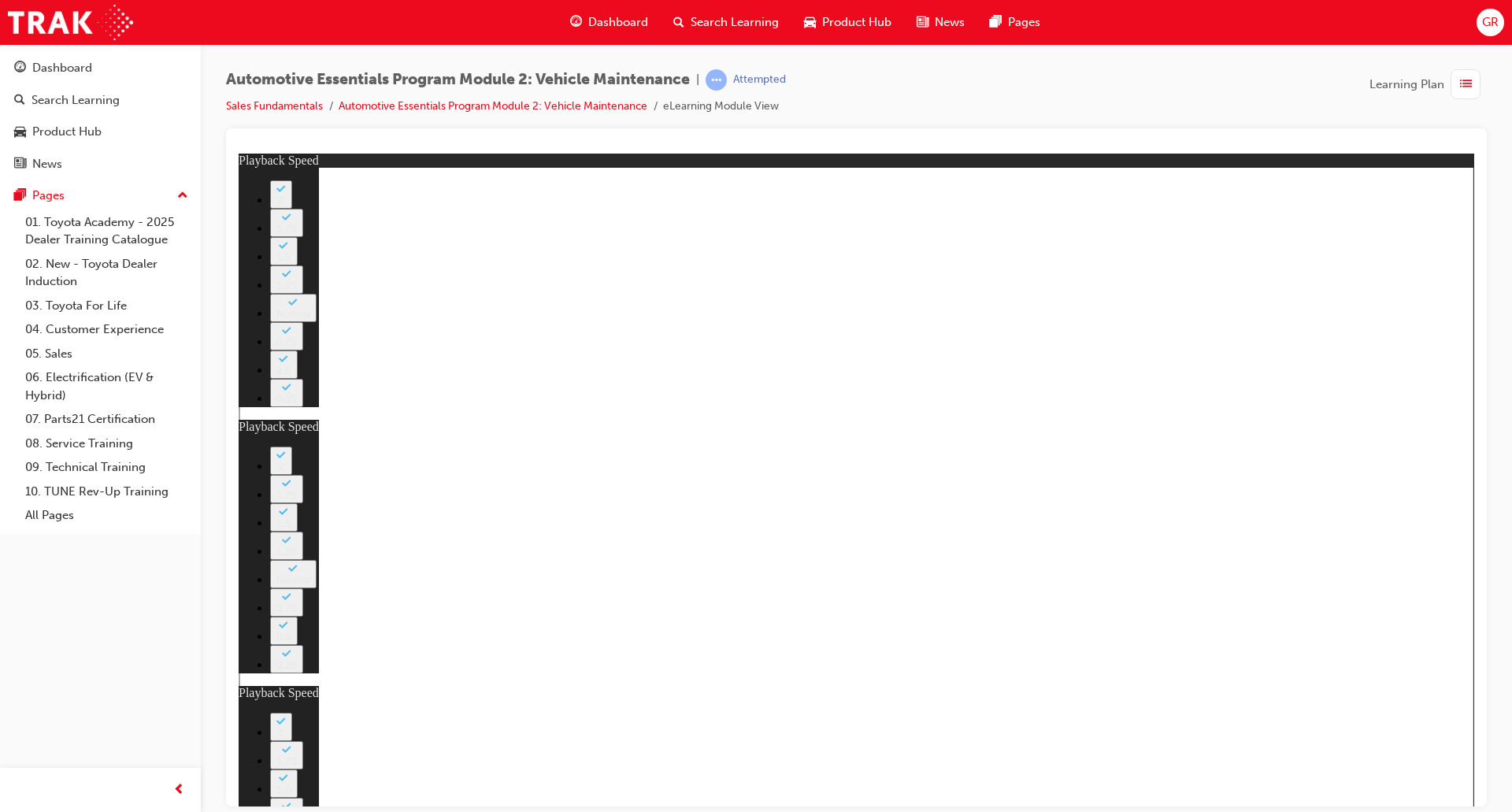
type input "41"
type input "8"
type input "41"
type input "8"
type input "41"
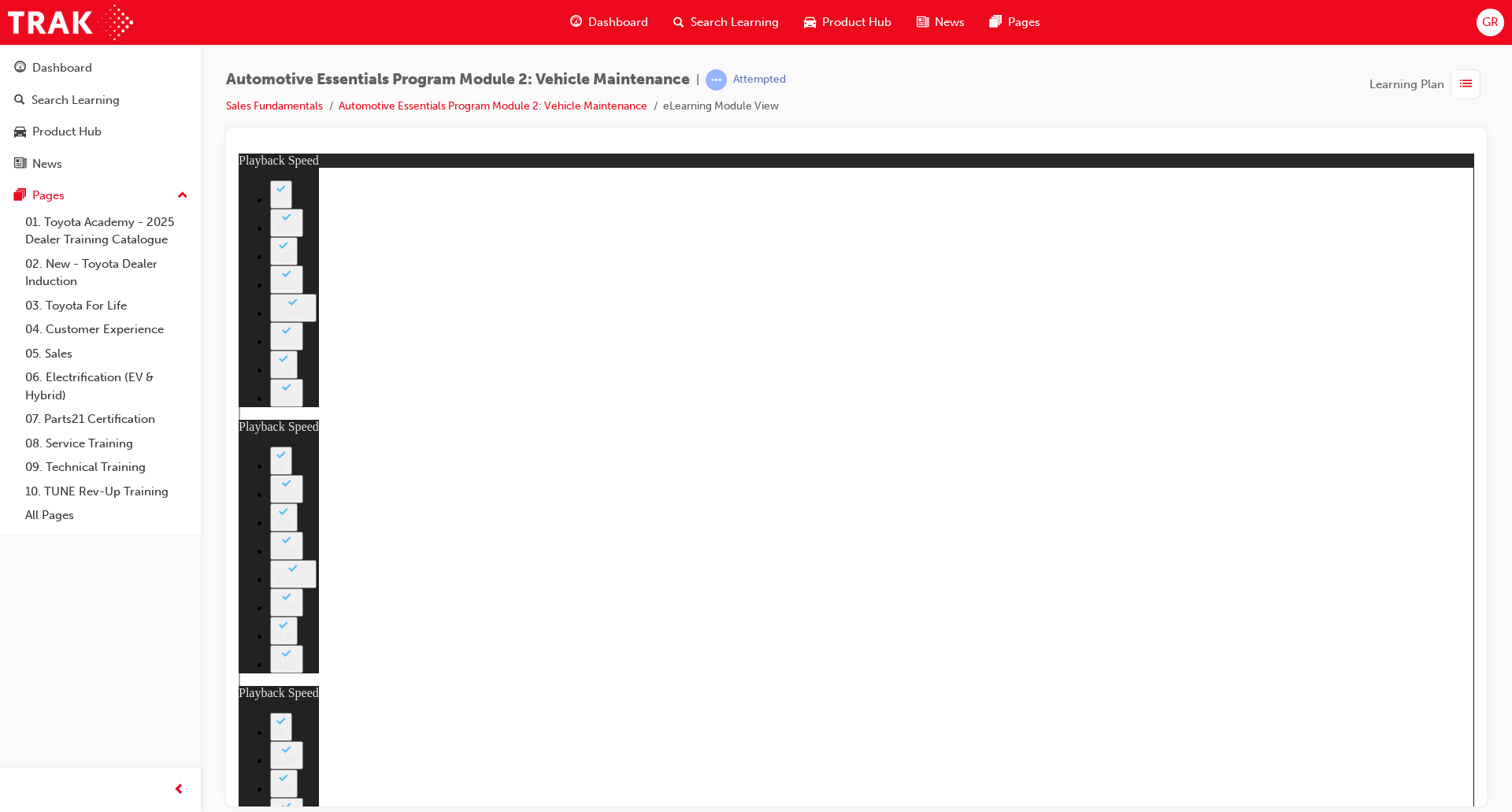
type input "8"
type input "41"
type input "8"
type input "12"
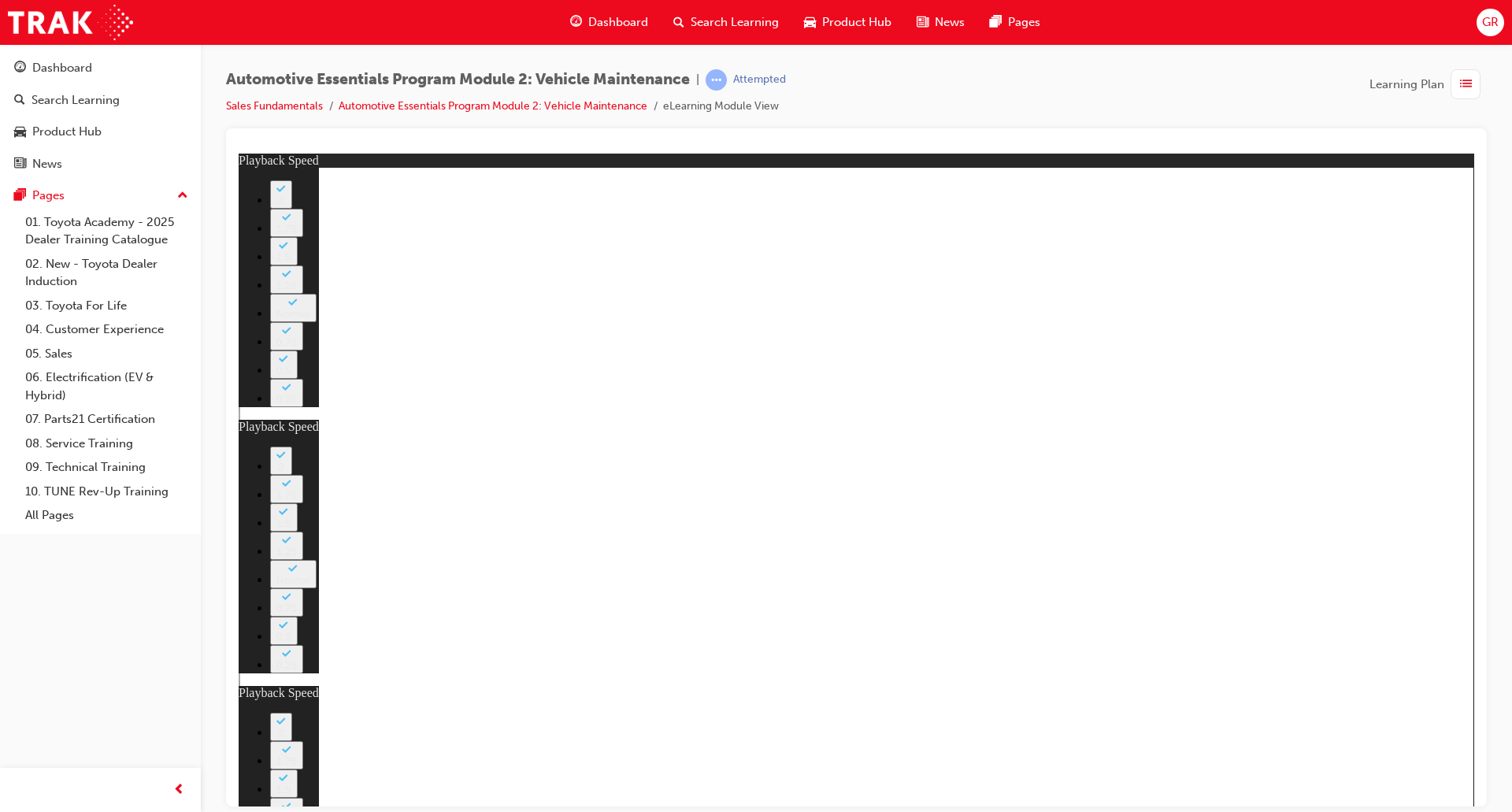
type input "8"
type input "27"
type input "8"
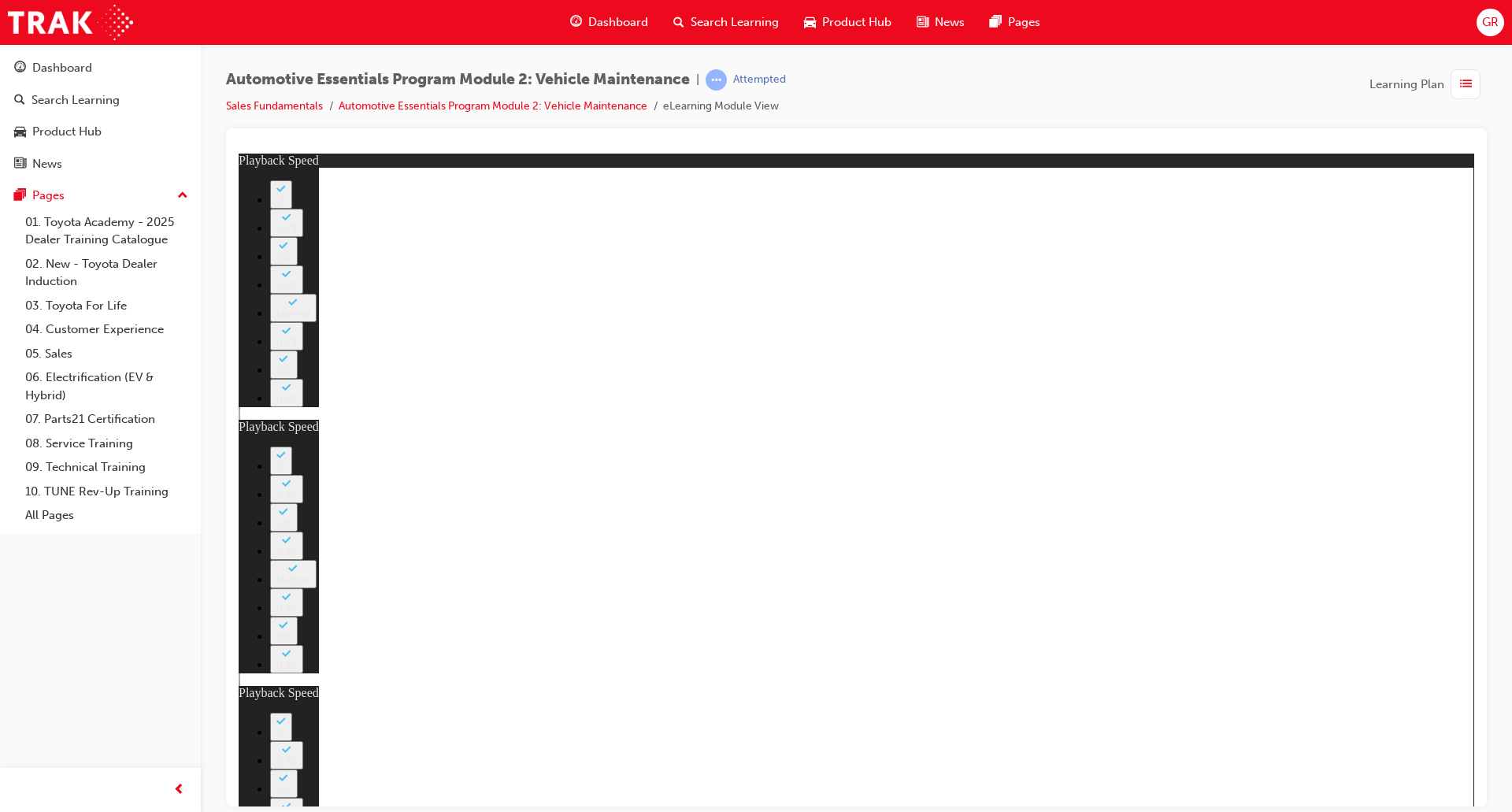
type input "8"
type input "0"
type input "8"
type input "0"
type input "8"
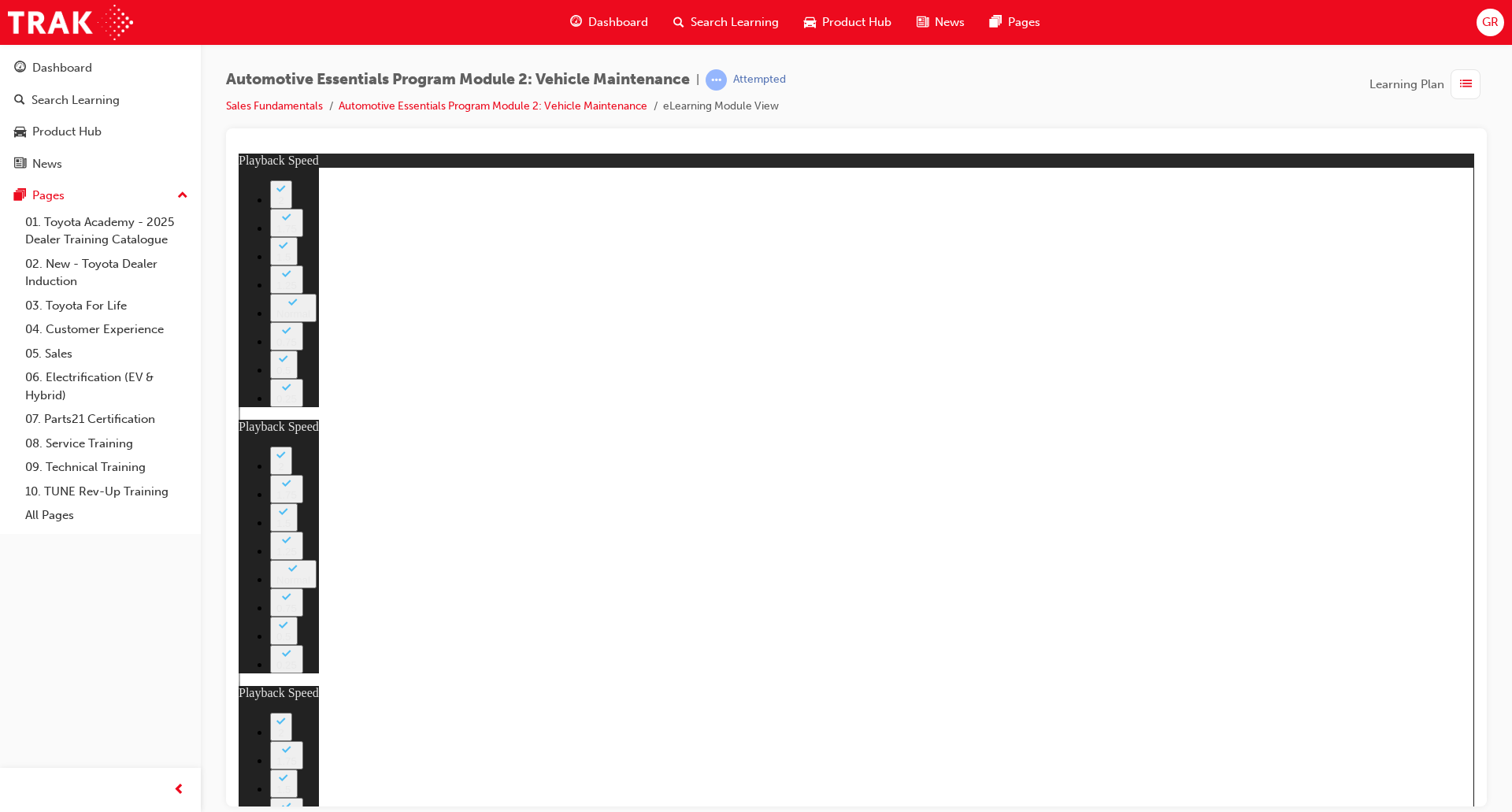
type input "1"
type input "8"
type input "1"
type input "8"
type input "1"
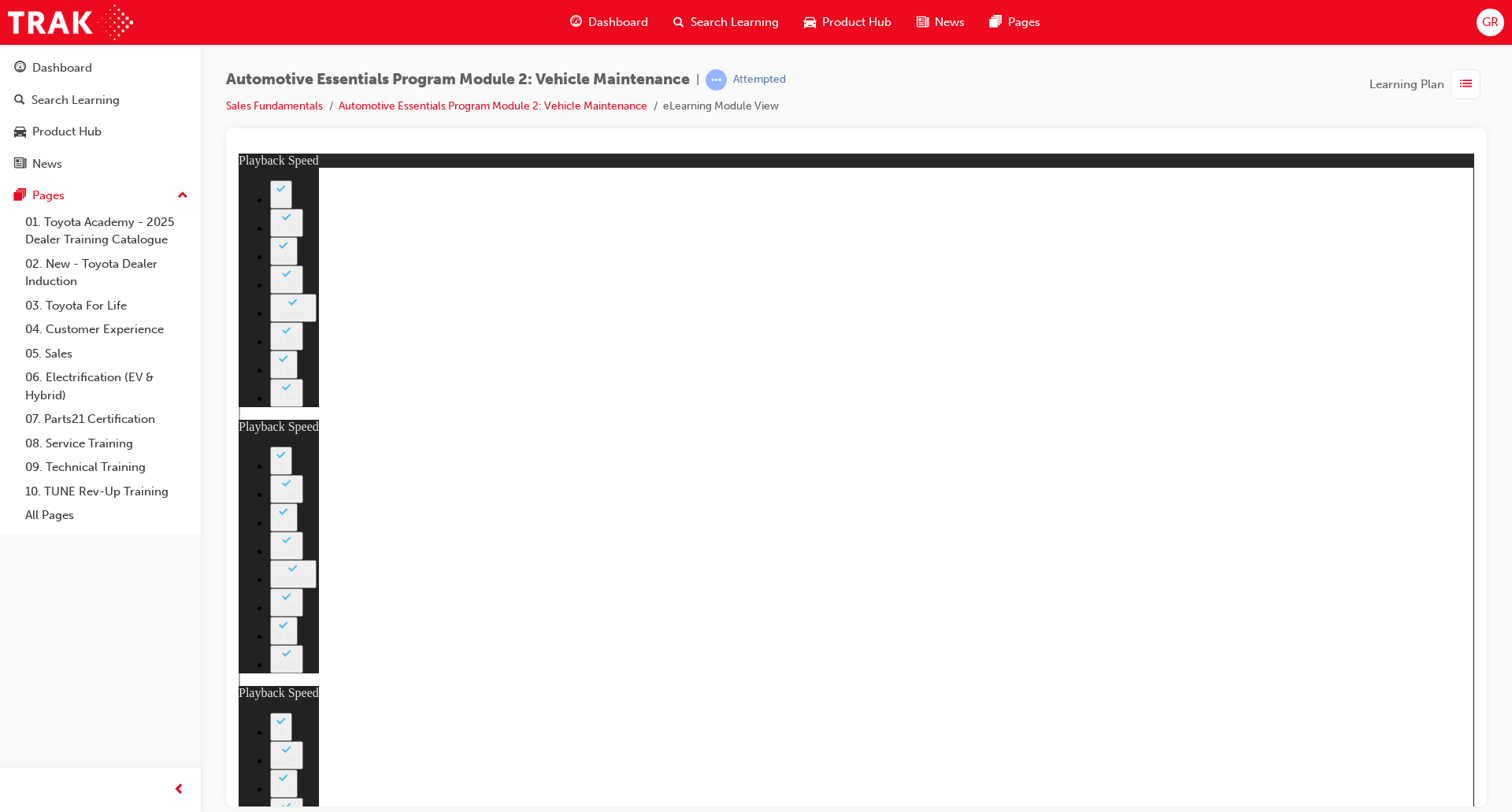
type input "8"
type input "2"
type input "8"
type input "2"
type input "8"
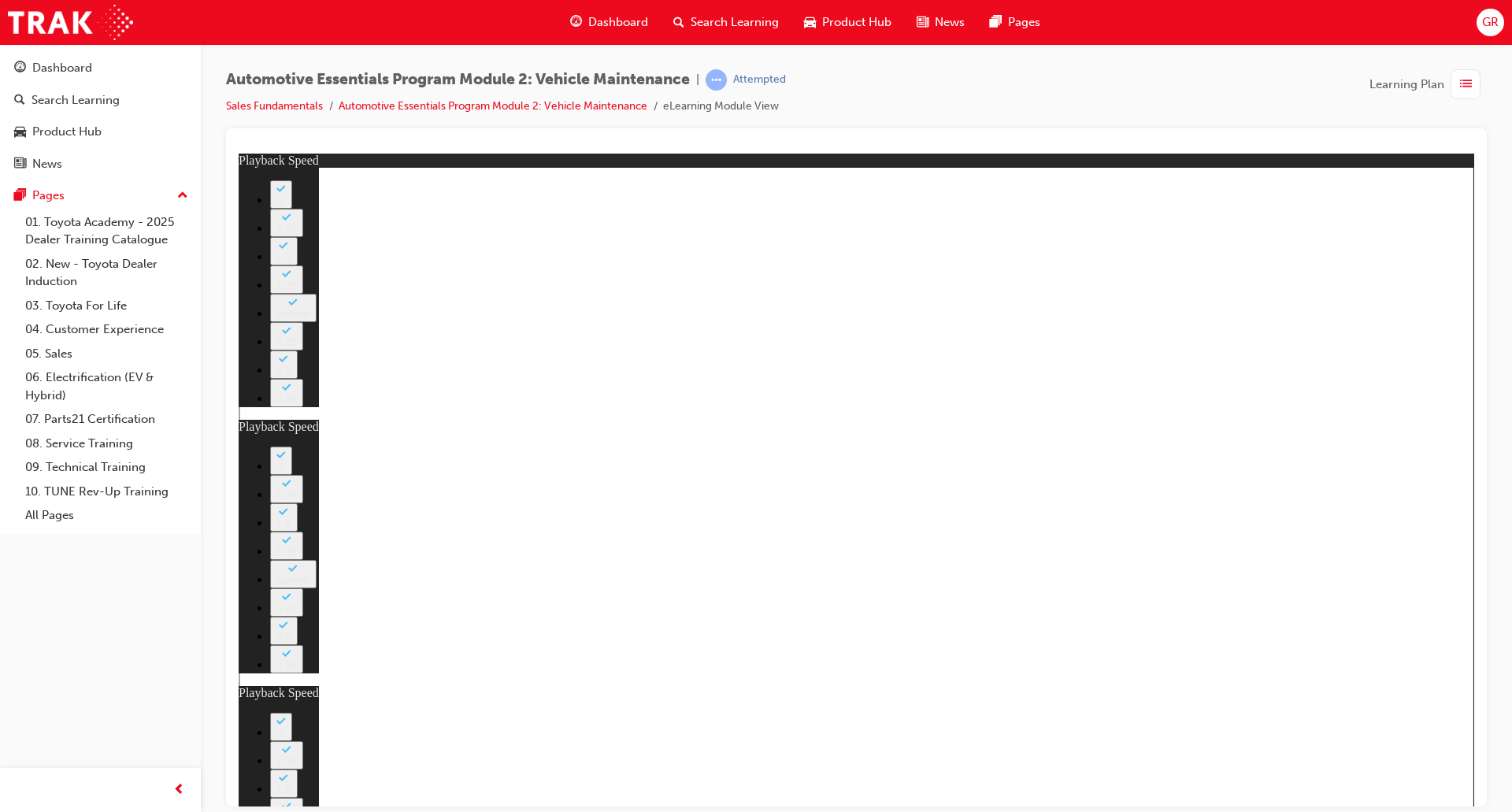
type input "2"
type input "8"
type input "2"
type input "8"
type input "3"
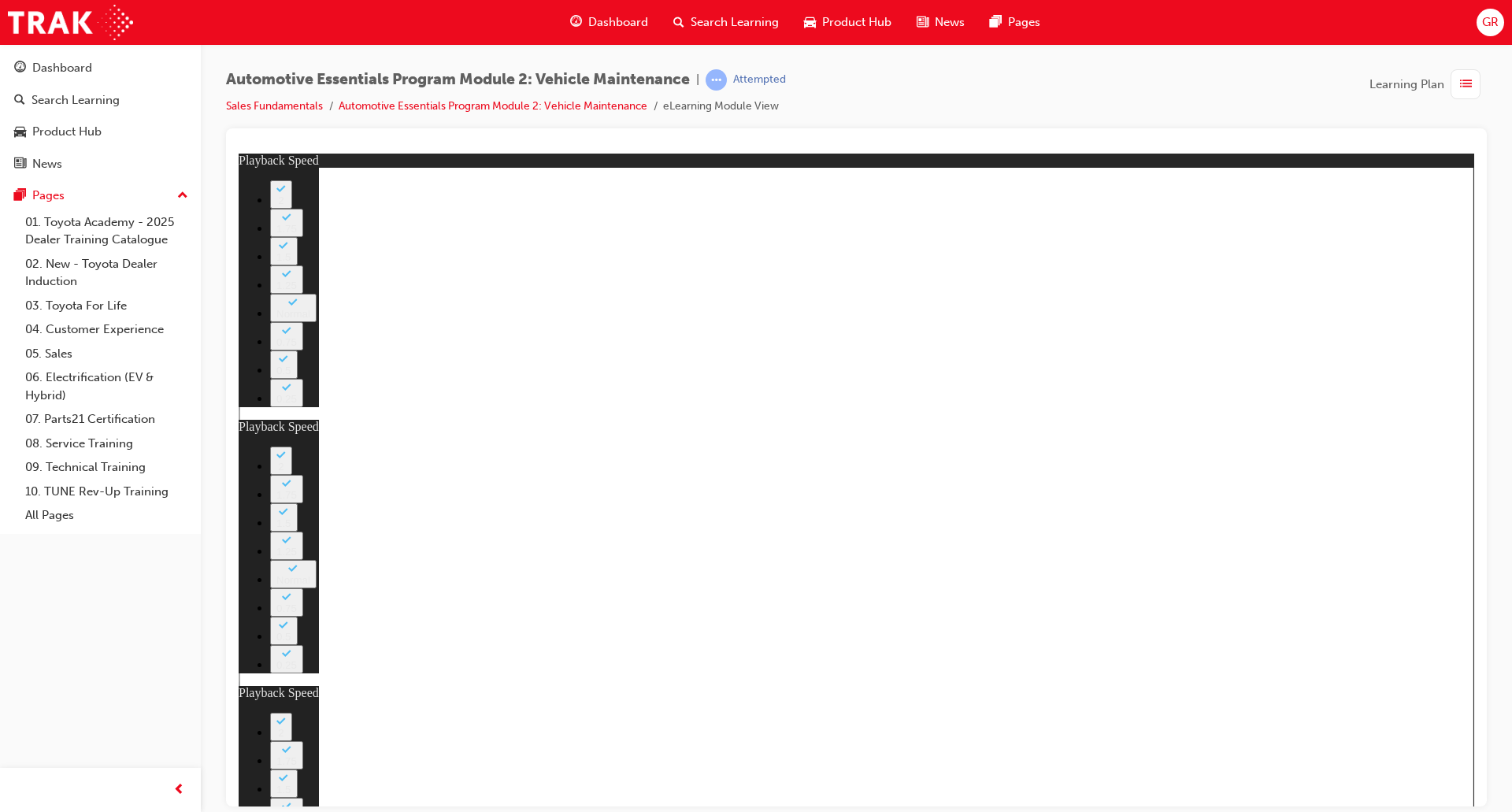
type input "8"
type input "3"
type input "8"
type input "3"
type input "8"
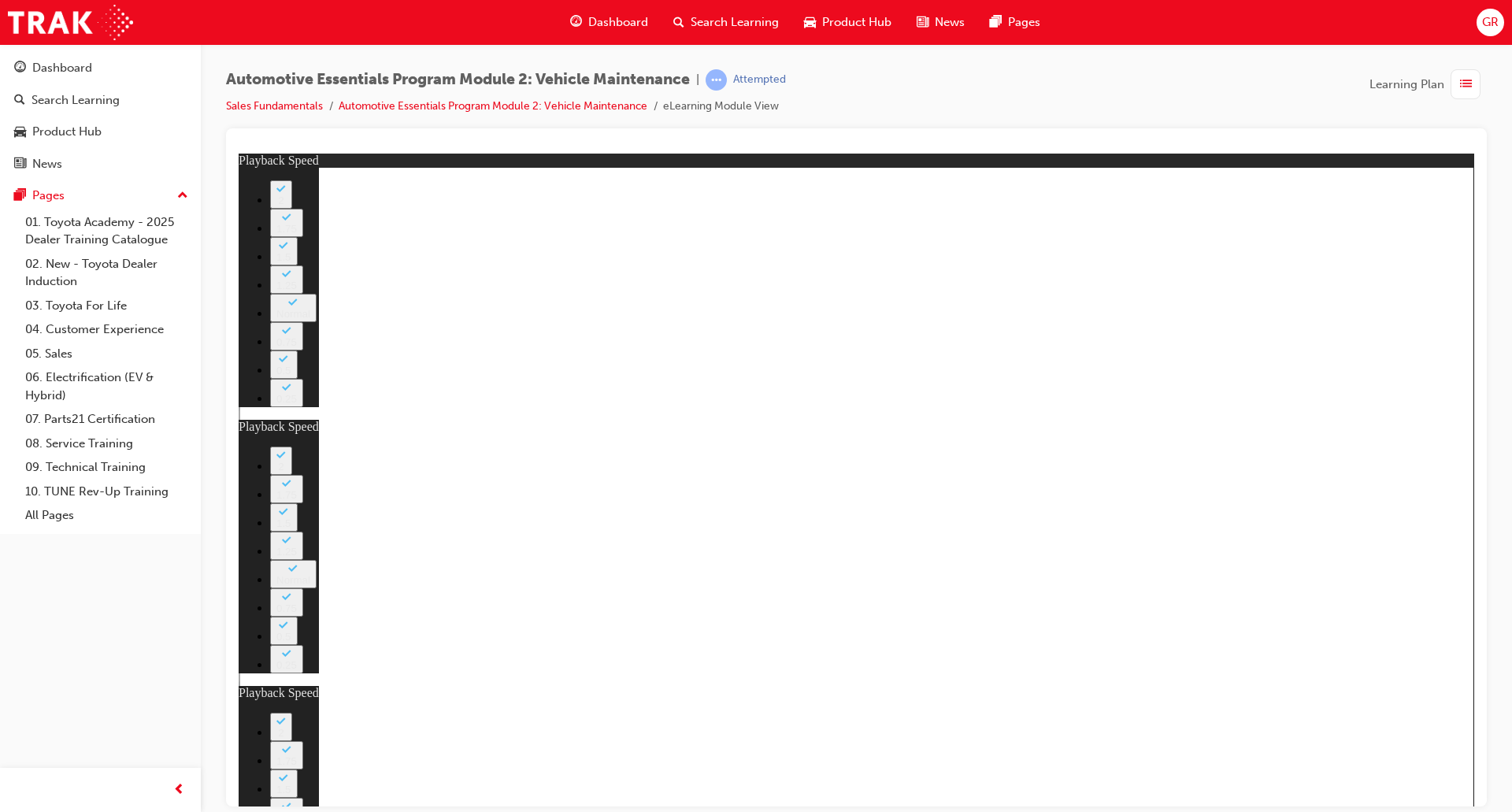
type input "3"
type input "8"
type input "4"
type input "8"
type input "4"
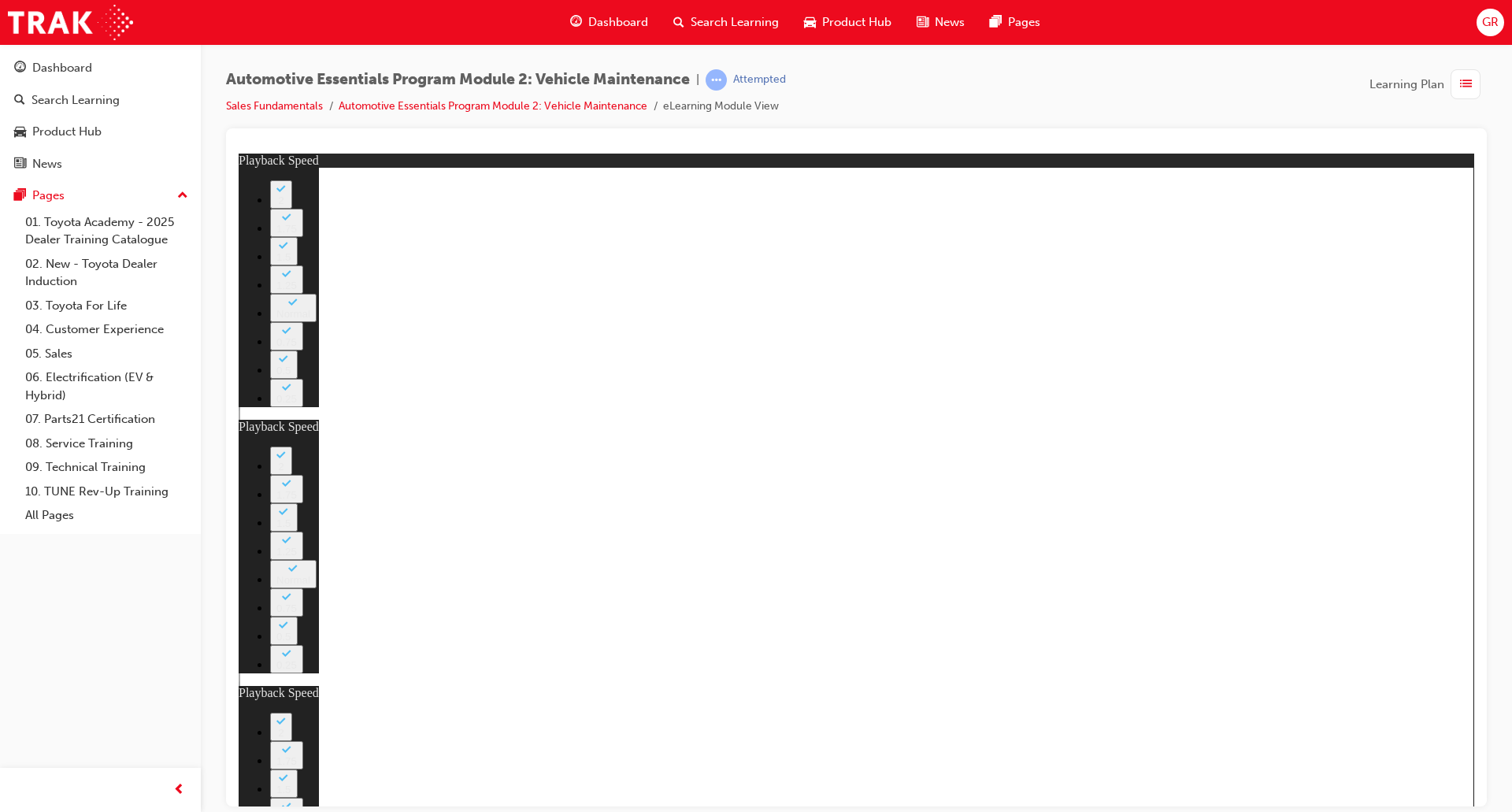
type input "8"
type input "4"
type input "8"
type input "4"
type input "8"
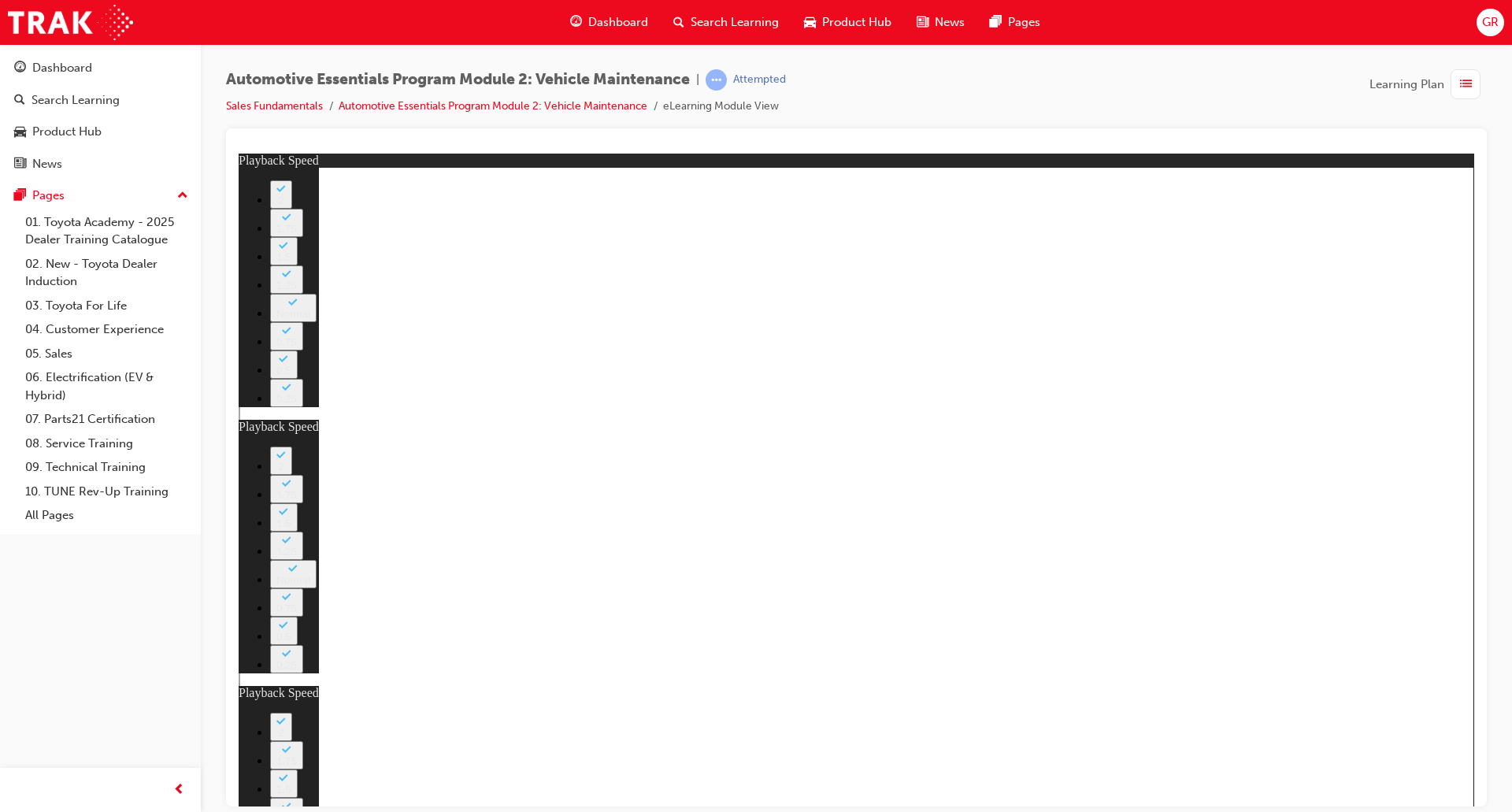
type input "5"
type input "8"
type input "5"
type input "8"
type input "5"
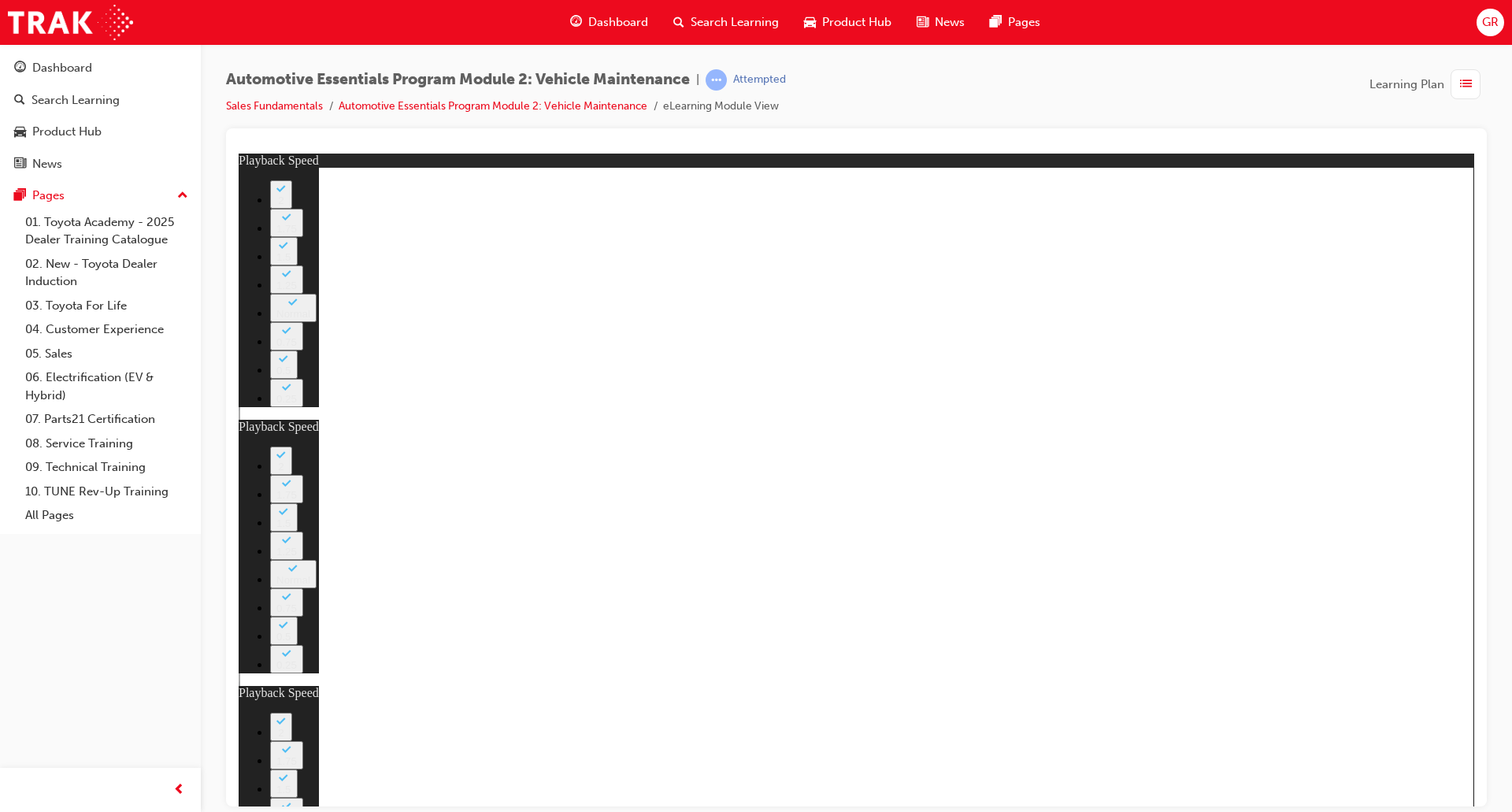
type input "8"
type input "6"
type input "8"
type input "6"
type input "8"
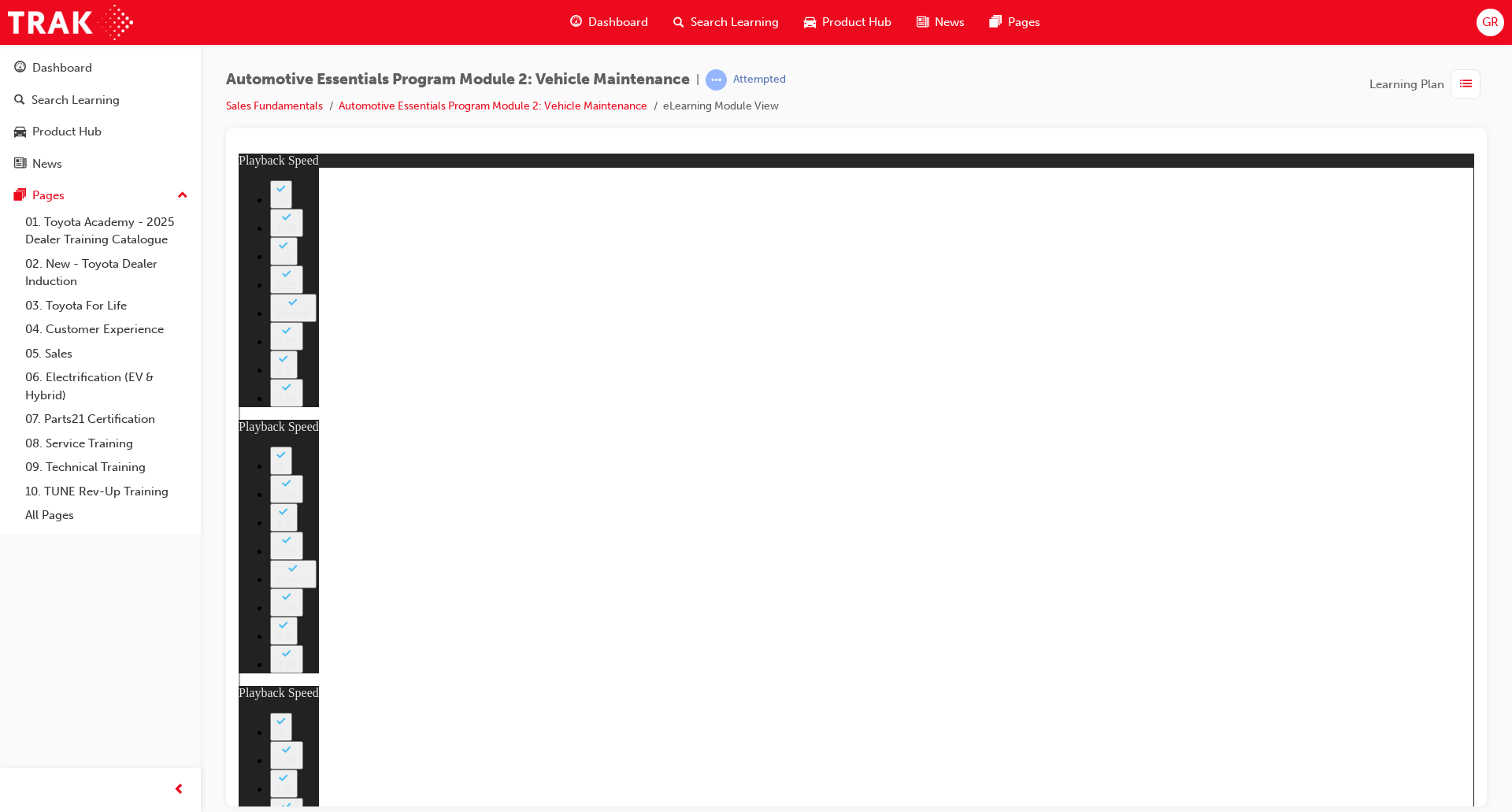
type input "6"
type input "8"
type input "6"
type input "8"
type input "7"
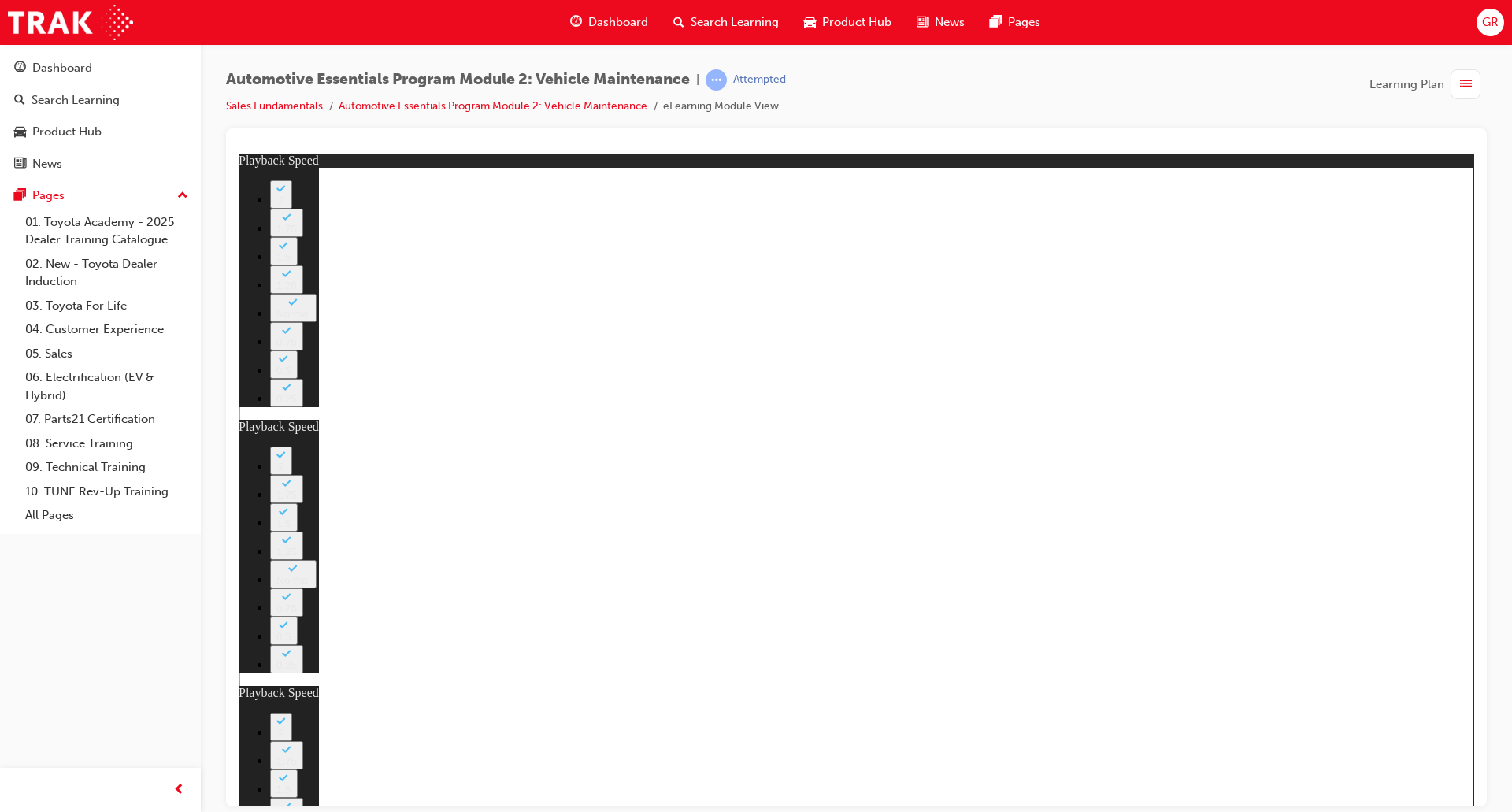
type input "8"
type input "7"
